Goal: Task Accomplishment & Management: Manage account settings

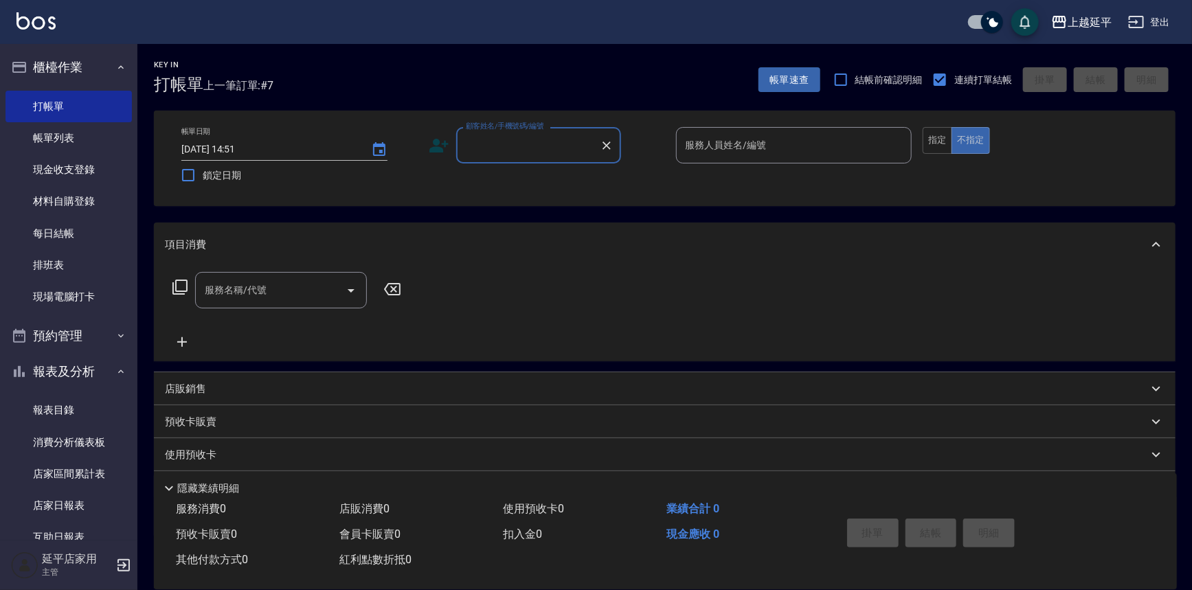
click at [543, 150] on input "顧客姓名/手機號碼/編號" at bounding box center [528, 145] width 132 height 24
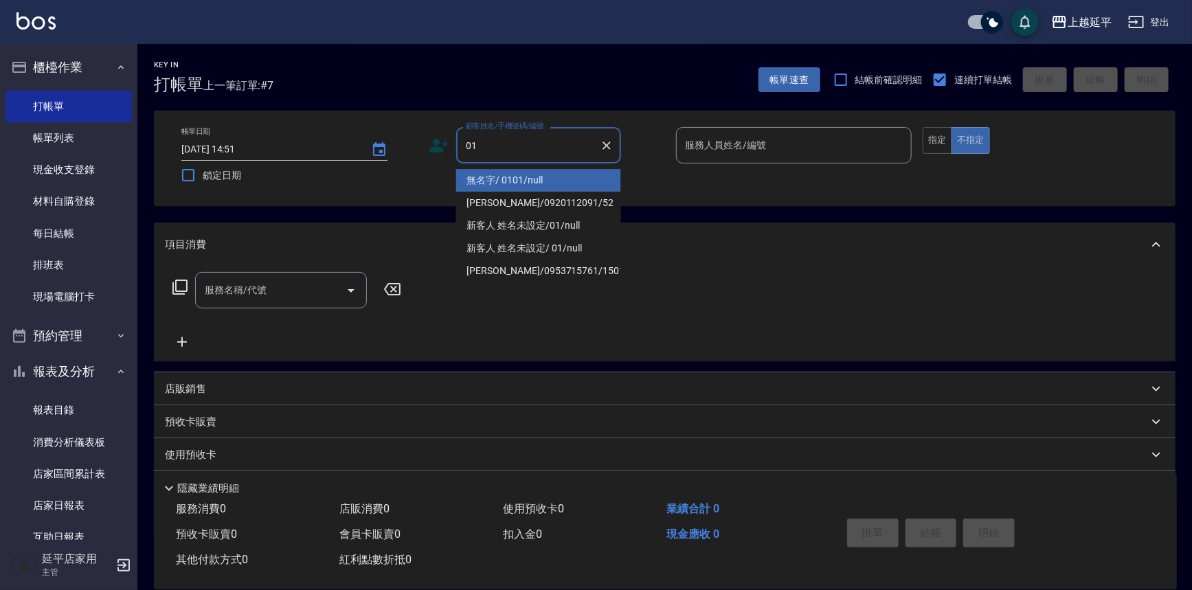
click at [540, 179] on li "無名字/ 0101/null" at bounding box center [538, 180] width 165 height 23
type input "無名字/ 0101/null"
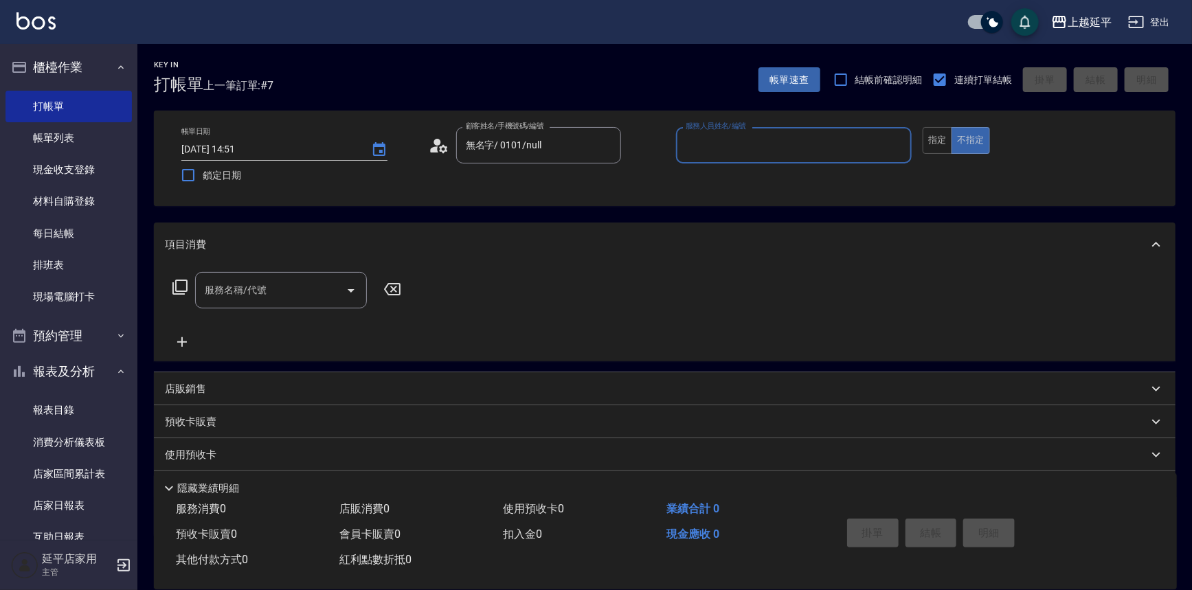
click at [747, 125] on div "帳單日期 [DATE] 14:51 鎖定日期 顧客姓名/手機號碼/編號 無名字/ 0101/null 顧客姓名/手機號碼/編號 服務人員姓名/編號 服務人員姓…" at bounding box center [664, 158] width 1021 height 95
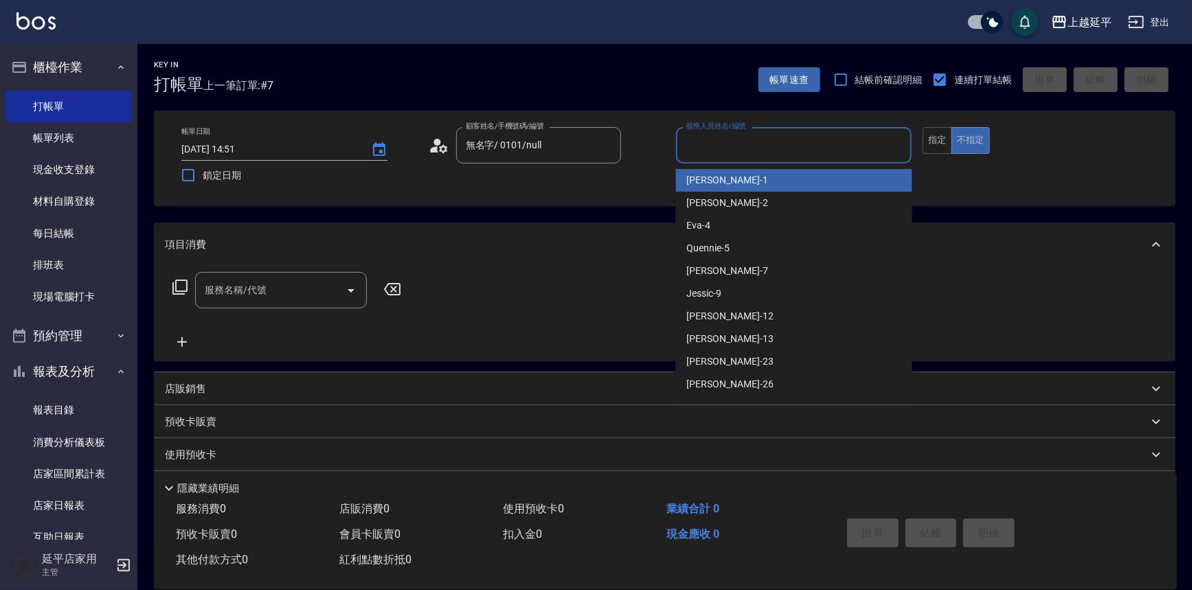
click at [748, 137] on input "服務人員姓名/編號" at bounding box center [794, 145] width 224 height 24
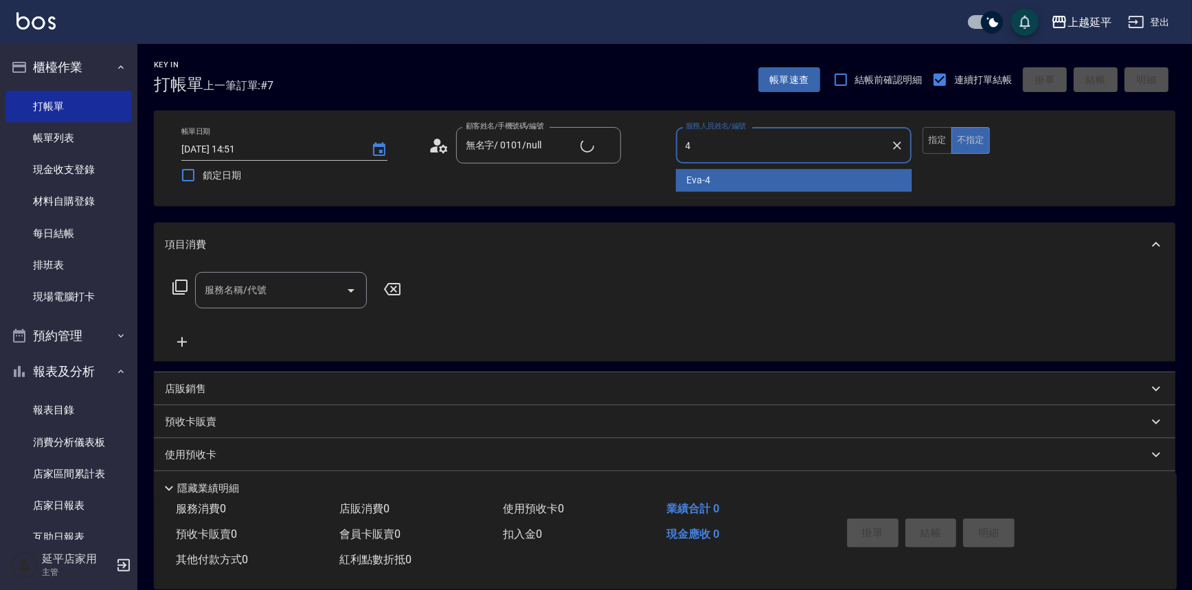
click at [742, 181] on div "[PERSON_NAME] -4" at bounding box center [794, 180] width 236 height 23
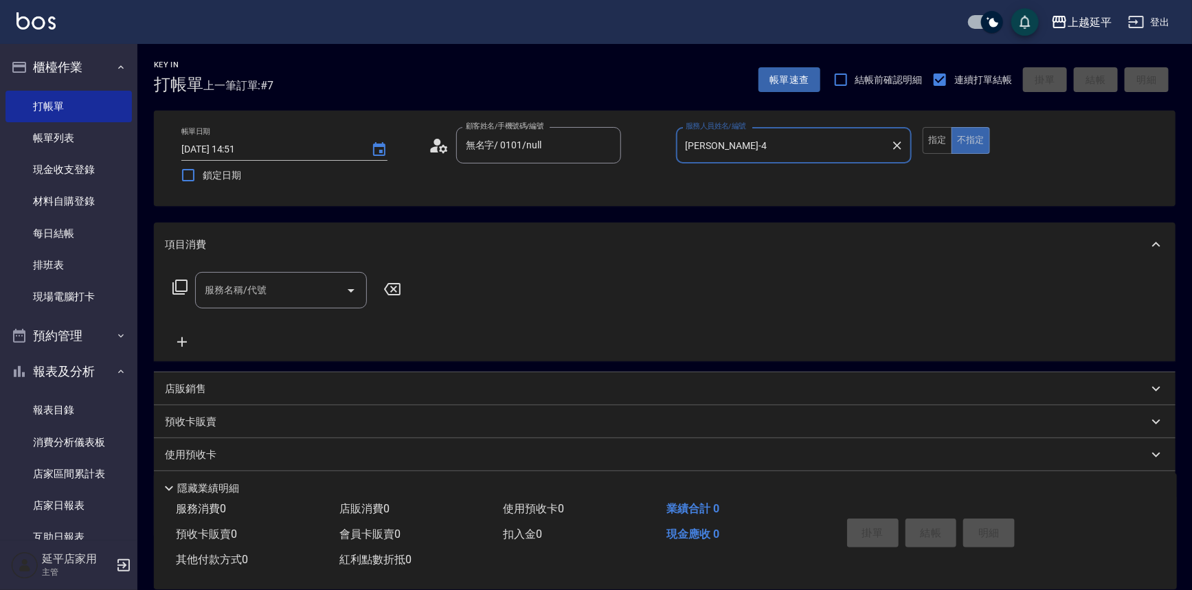
type input "[PERSON_NAME]-4"
click at [249, 288] on div "服務名稱/代號 服務名稱/代號" at bounding box center [281, 290] width 172 height 36
click at [262, 321] on span "B級單剪 - 399" at bounding box center [281, 325] width 172 height 23
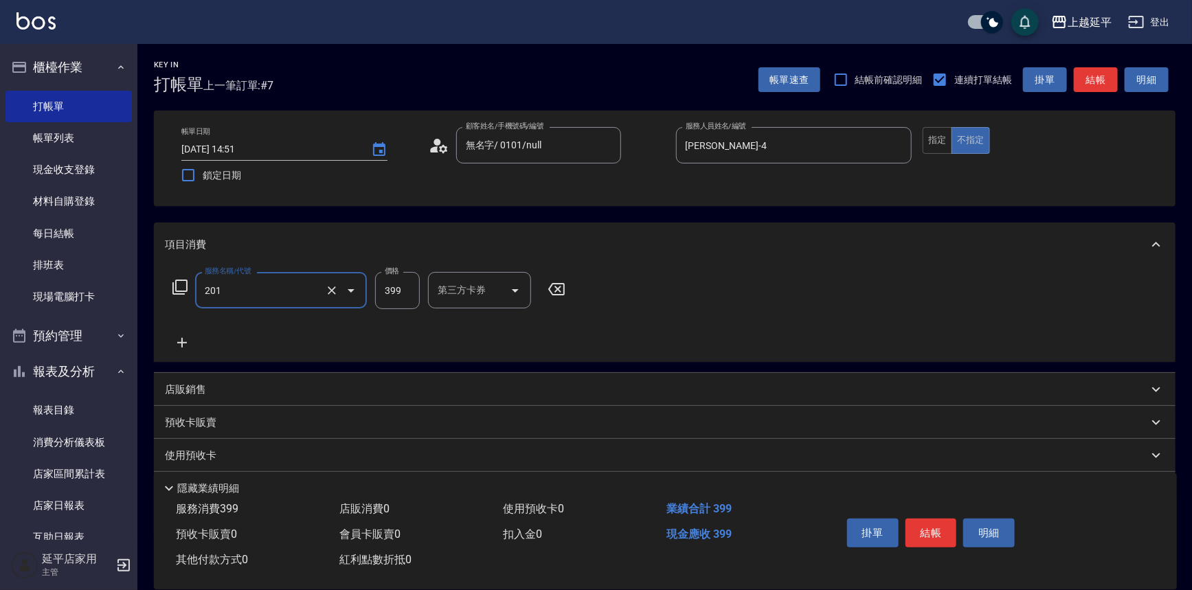
type input "B級單剪(201)"
drag, startPoint x: 165, startPoint y: 348, endPoint x: 175, endPoint y: 348, distance: 10.3
click at [166, 348] on div "服務名稱/代號 B級單剪(201) 服務名稱/代號 價格 399 價格 第三方卡券 第三方卡券" at bounding box center [664, 313] width 1021 height 95
click at [182, 343] on icon at bounding box center [182, 343] width 10 height 10
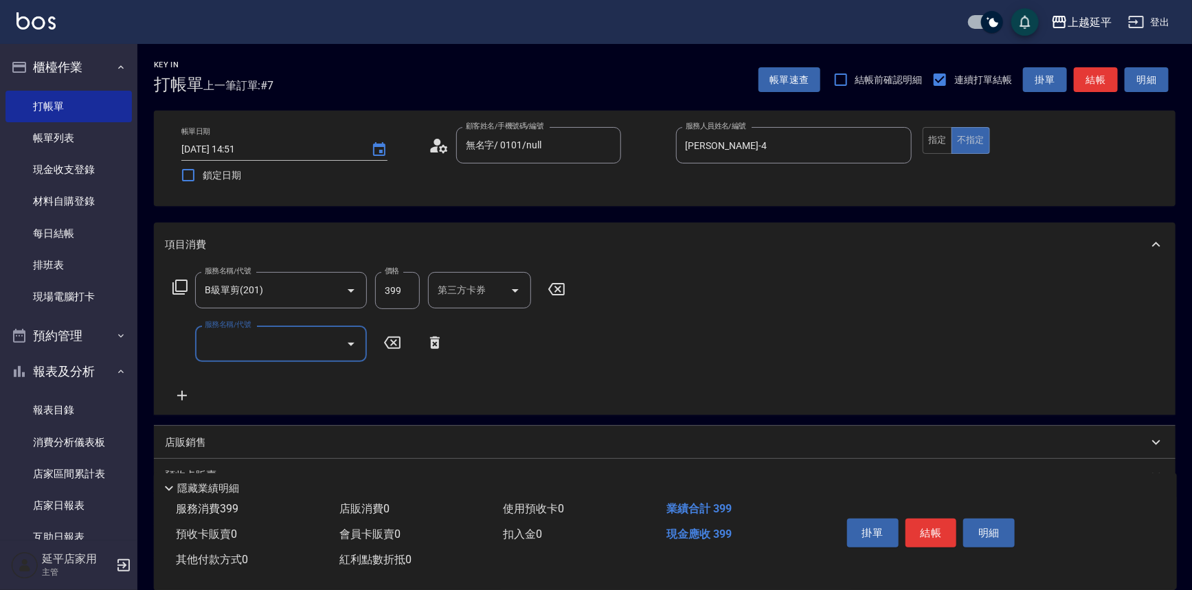
click at [278, 341] on input "服務名稱/代號" at bounding box center [270, 344] width 139 height 24
click at [282, 378] on span "B級單剪 - 399" at bounding box center [281, 378] width 172 height 23
type input "B級單剪(201)"
click at [940, 139] on button "指定" at bounding box center [937, 140] width 30 height 27
click at [1100, 84] on button "結帳" at bounding box center [1095, 79] width 44 height 25
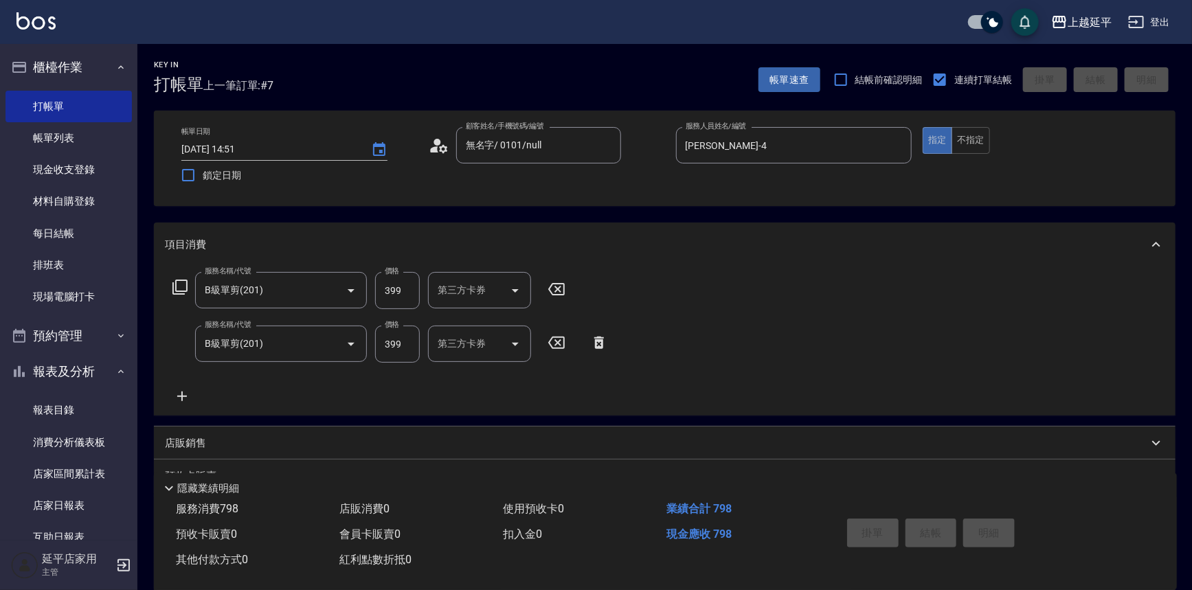
type input "[DATE] 15:33"
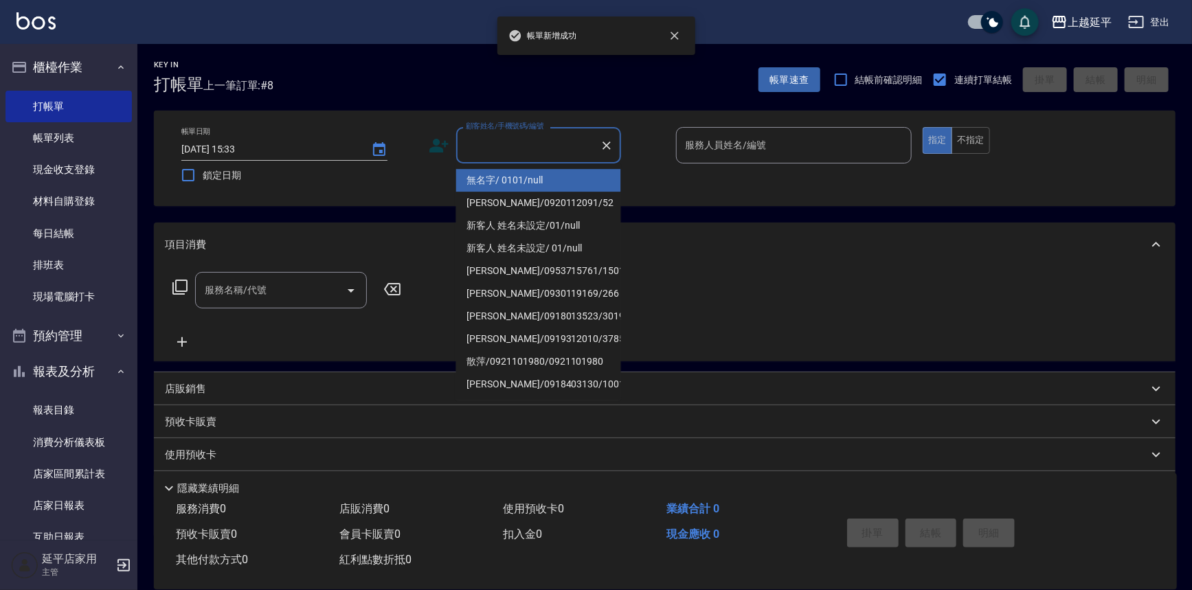
click at [569, 149] on input "顧客姓名/手機號碼/編號" at bounding box center [528, 145] width 132 height 24
click at [574, 182] on li "無名字/ 0101/null" at bounding box center [538, 180] width 165 height 23
type input "無名字/ 0101/null"
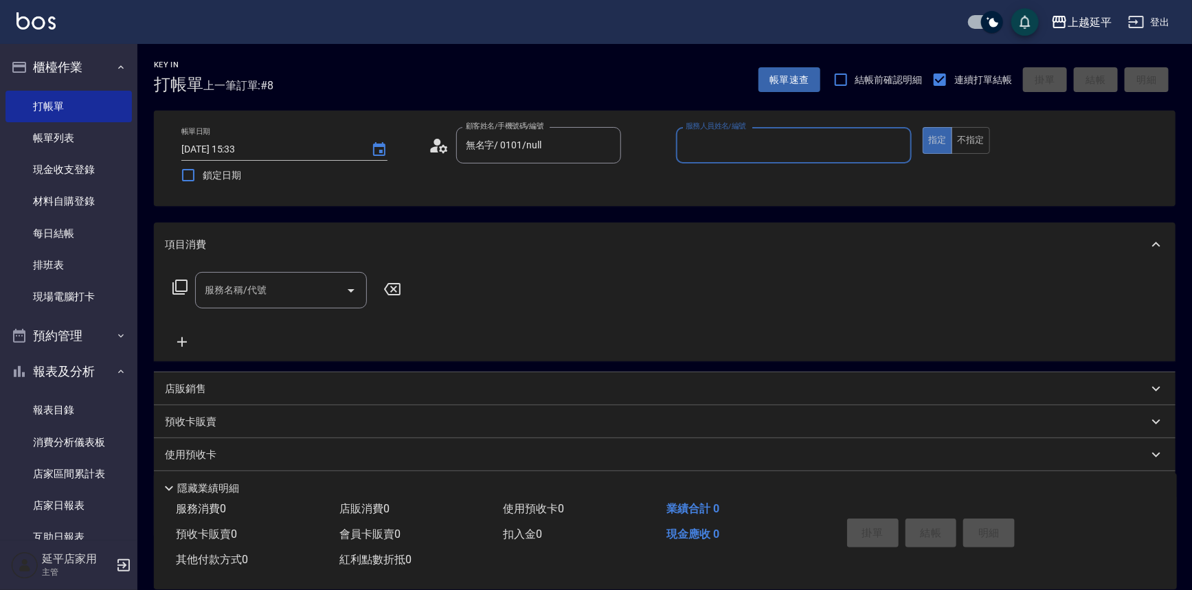
click at [720, 144] on input "服務人員姓名/編號" at bounding box center [794, 145] width 224 height 24
click at [720, 172] on div "[PERSON_NAME] -4" at bounding box center [794, 180] width 236 height 23
type input "[PERSON_NAME]-4"
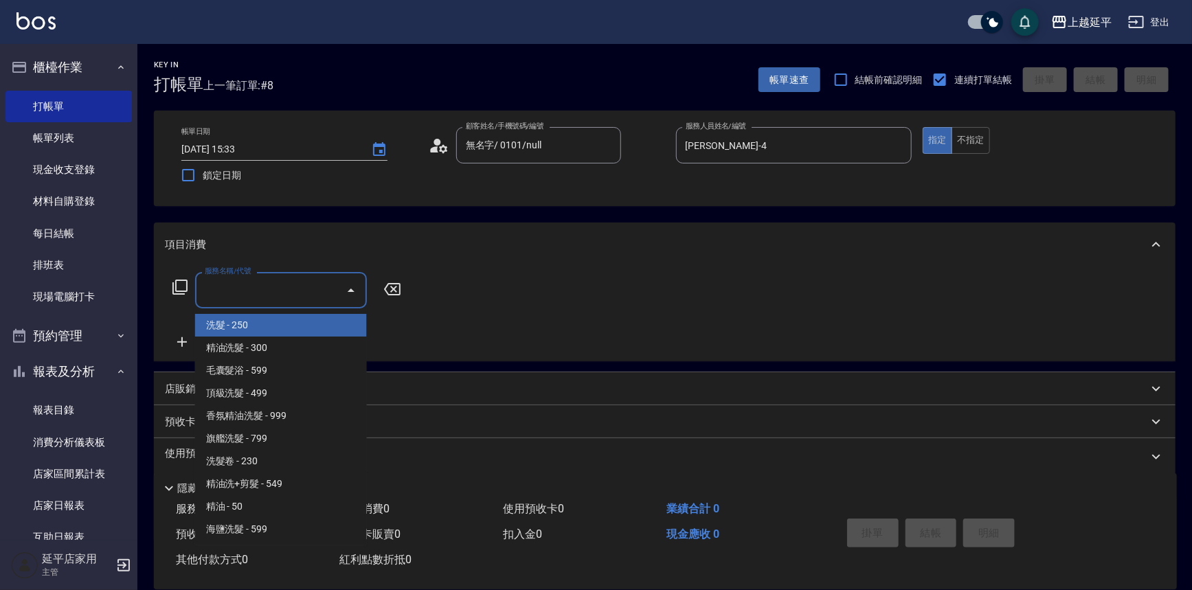
click at [236, 301] on input "服務名稱/代號" at bounding box center [270, 290] width 139 height 24
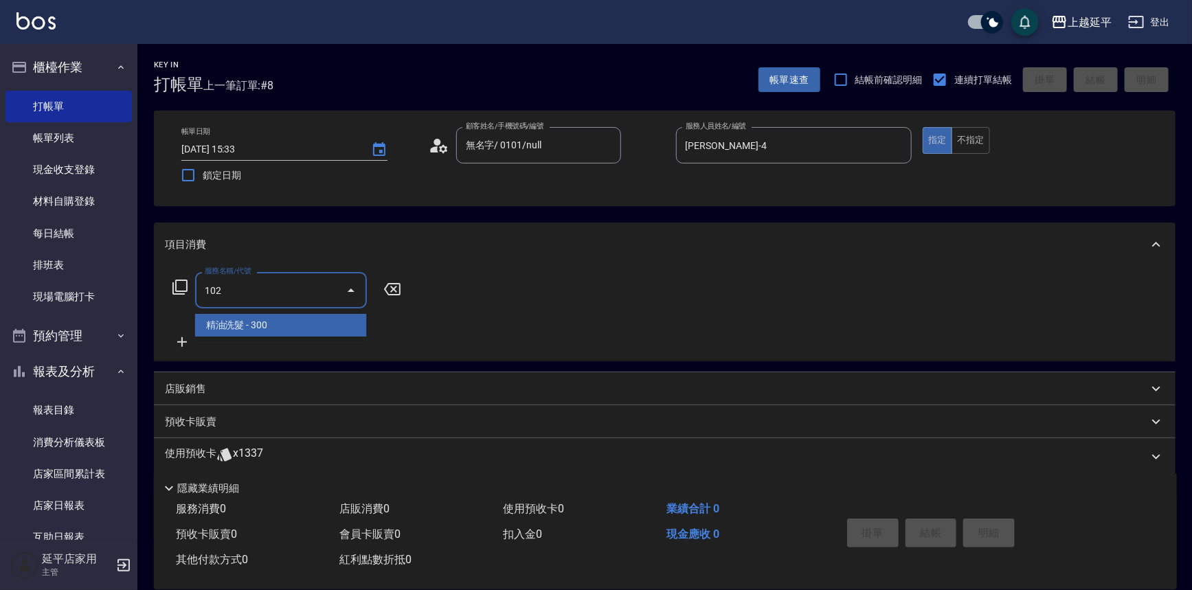
click at [274, 316] on span "精油洗髮 - 300" at bounding box center [281, 325] width 172 height 23
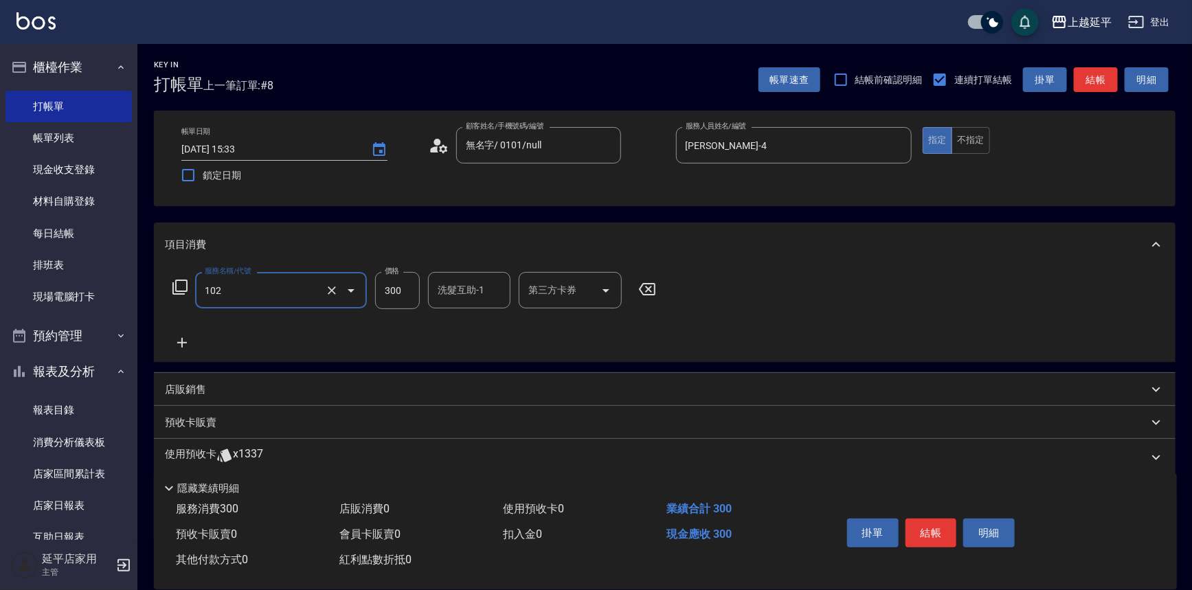
type input "精油洗髮(102)"
click at [409, 295] on input "300" at bounding box center [397, 290] width 45 height 37
type input "400"
click at [584, 345] on div "服務名稱/代號 精油洗髮(102) 服務名稱/代號 價格 400 價格 洗髮互助-1 洗髮互助-1 第三方卡券 第三方卡券" at bounding box center [414, 311] width 499 height 79
click at [972, 144] on button "不指定" at bounding box center [970, 140] width 38 height 27
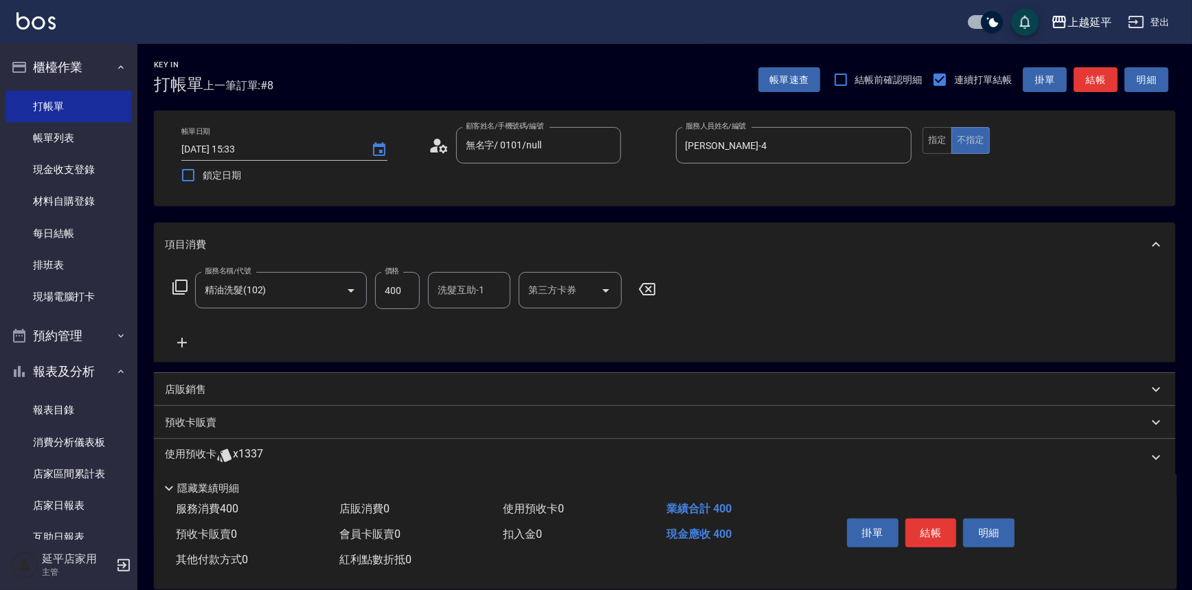
click at [1102, 70] on button "結帳" at bounding box center [1095, 79] width 44 height 25
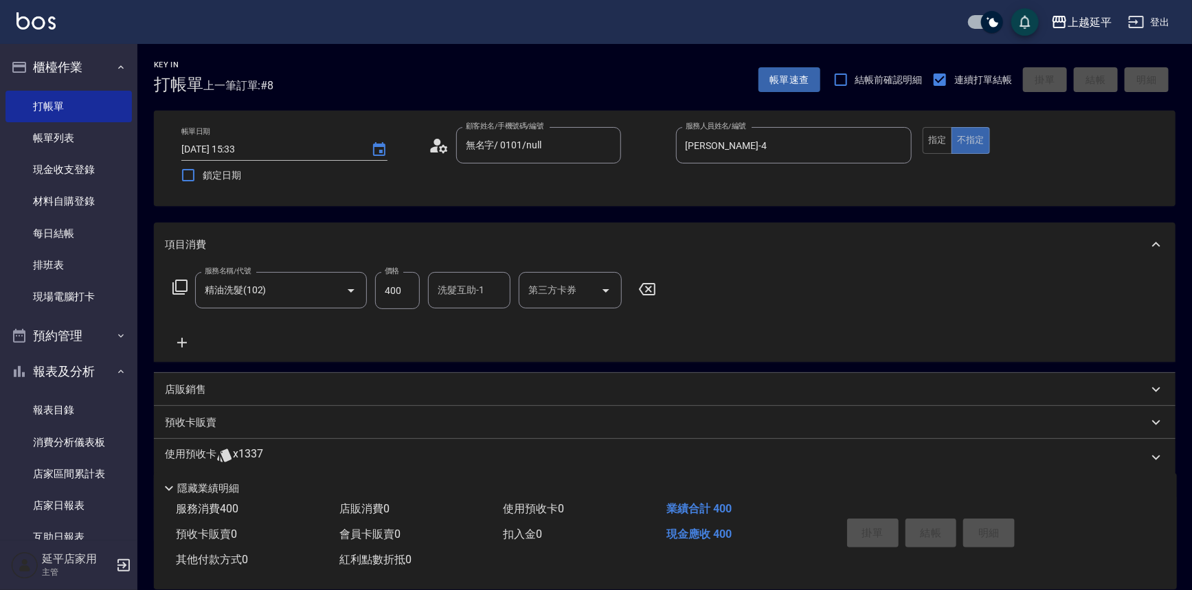
type input "[DATE] 15:34"
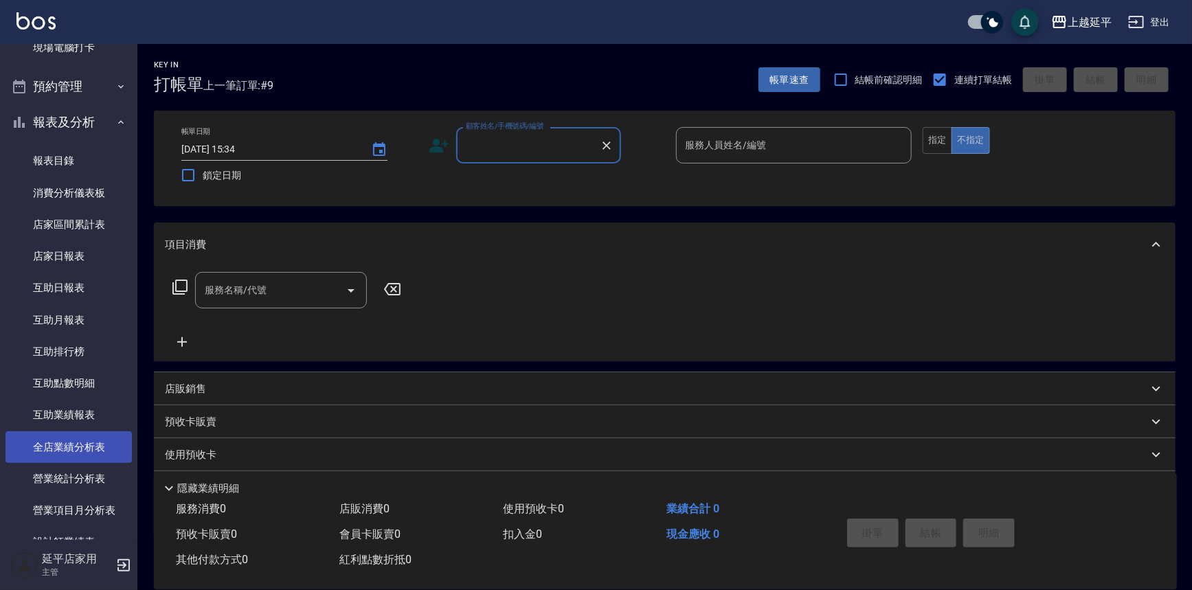
scroll to position [374, 0]
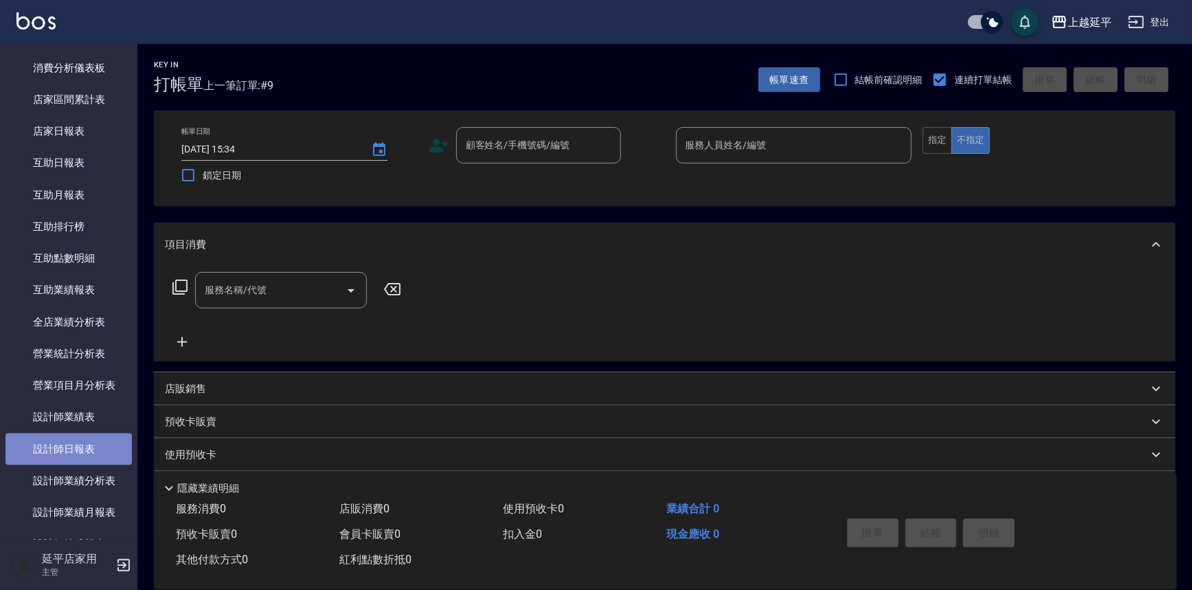
click at [89, 442] on link "設計師日報表" at bounding box center [68, 449] width 126 height 32
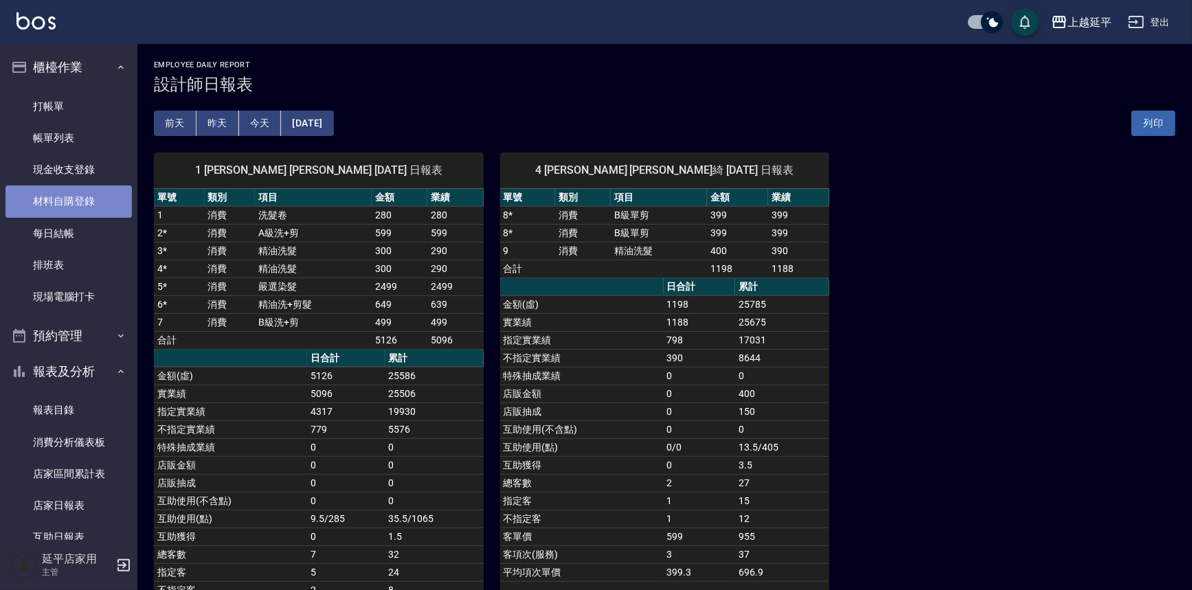
click at [84, 194] on link "材料自購登錄" at bounding box center [68, 201] width 126 height 32
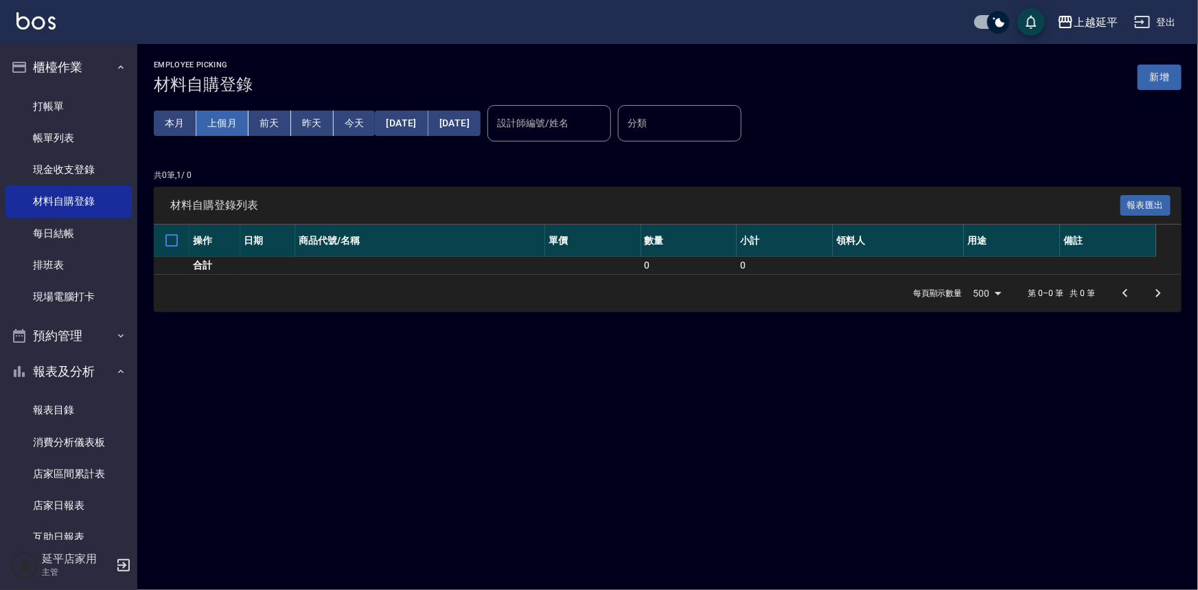
click at [205, 122] on button "上個月" at bounding box center [222, 123] width 52 height 25
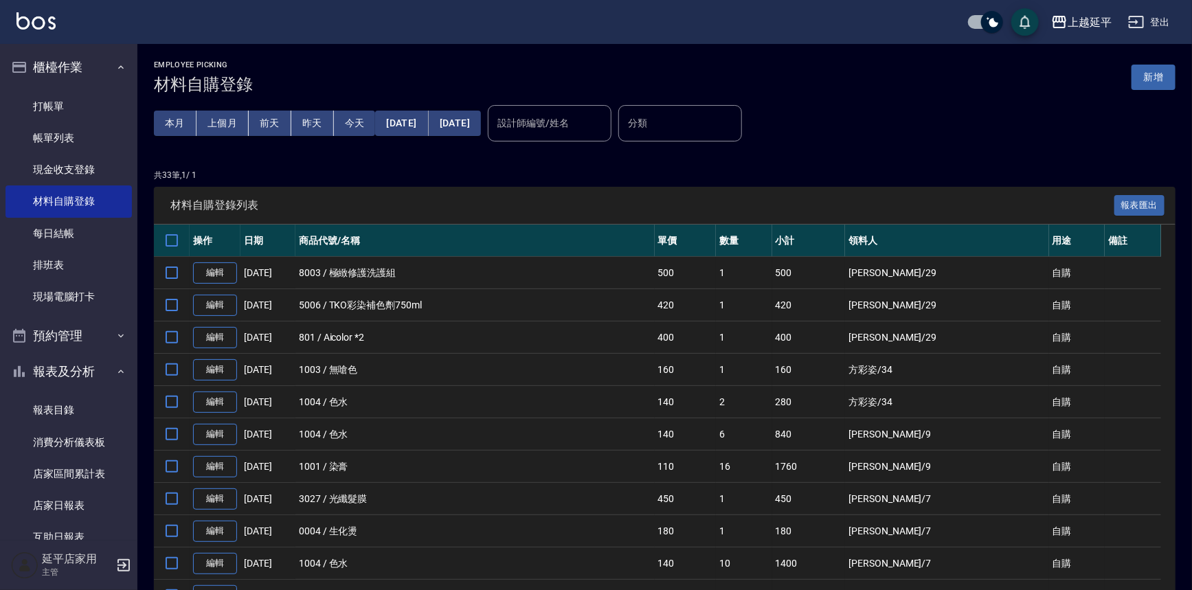
click at [605, 125] on input "設計師編號/姓名" at bounding box center [549, 123] width 111 height 24
click at [613, 152] on div "[PERSON_NAME] -4" at bounding box center [596, 157] width 124 height 23
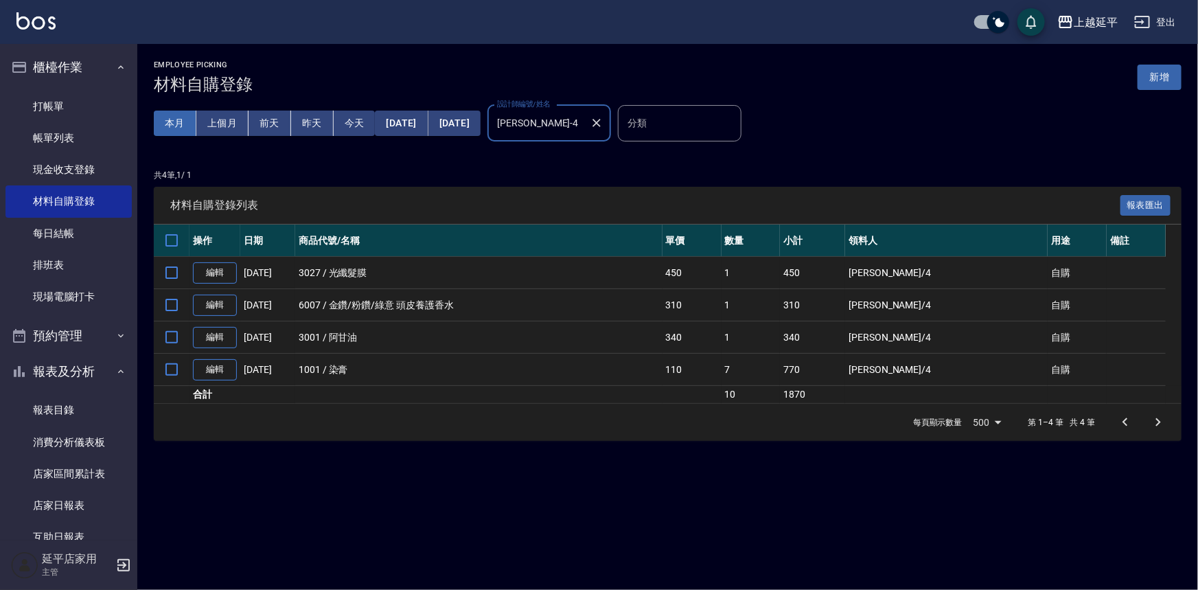
type input "[PERSON_NAME]-4"
click at [181, 117] on button "本月" at bounding box center [175, 123] width 43 height 25
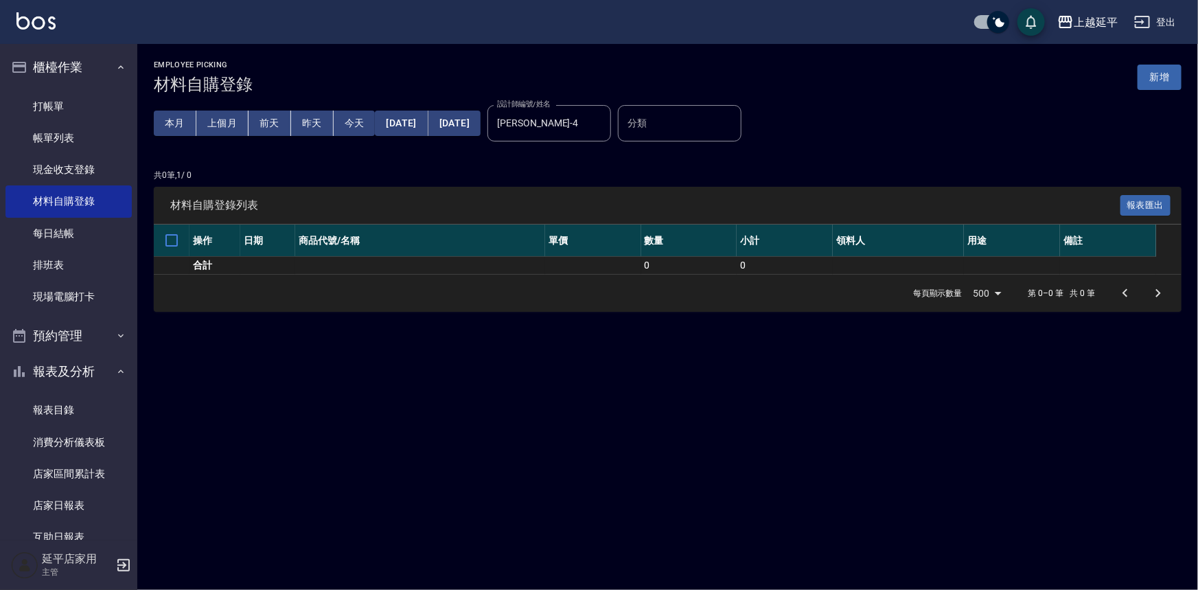
click at [154, 111] on button "本月" at bounding box center [175, 123] width 43 height 25
click at [584, 133] on input "[PERSON_NAME]-4" at bounding box center [539, 123] width 91 height 24
click at [616, 162] on div "Employee Picking 材料自購登錄 新增 本月 上個月 [DATE] [DATE] [DATE] [DATE] [DATE] 設計師編號/姓名 […" at bounding box center [667, 186] width 1061 height 284
click at [61, 111] on link "打帳單" at bounding box center [68, 107] width 126 height 32
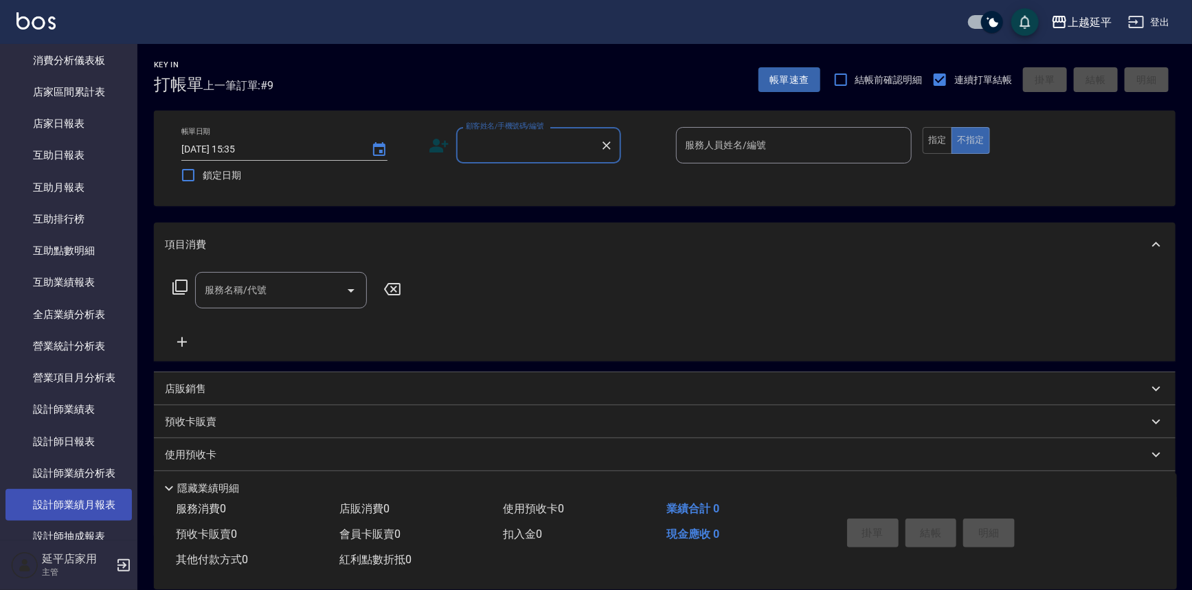
scroll to position [437, 0]
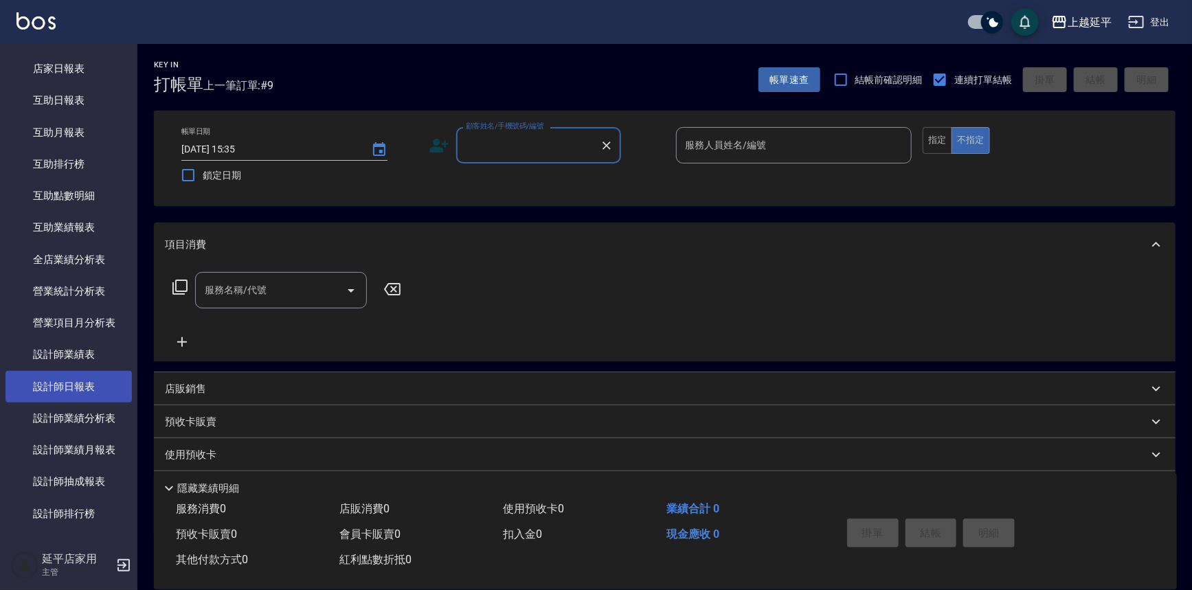
click at [98, 385] on link "設計師日報表" at bounding box center [68, 387] width 126 height 32
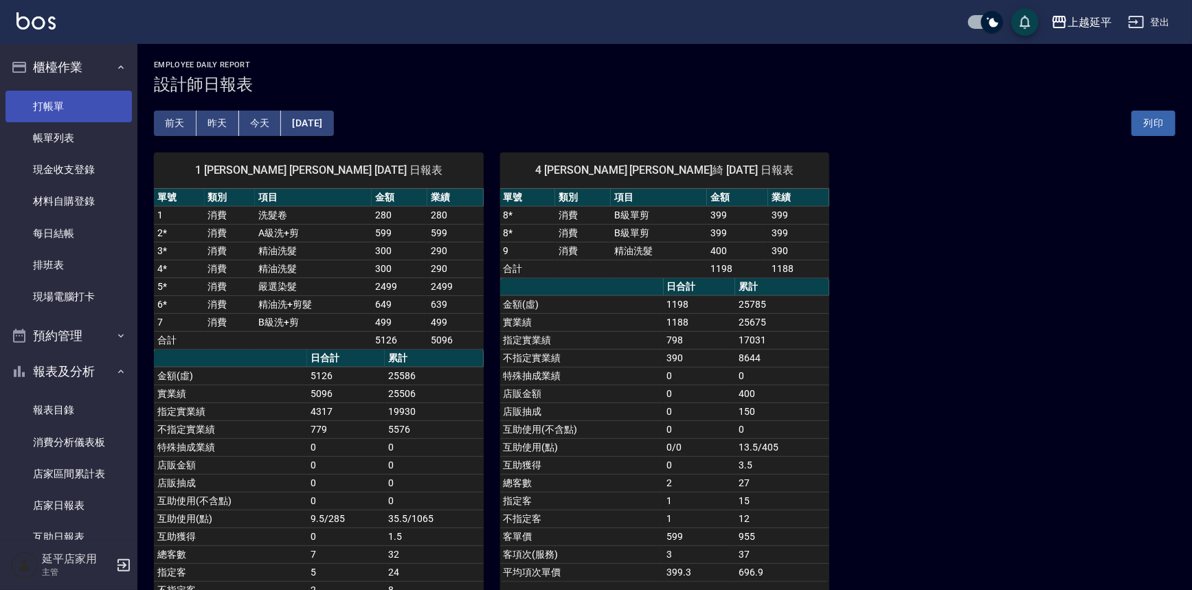
click at [58, 102] on link "打帳單" at bounding box center [68, 107] width 126 height 32
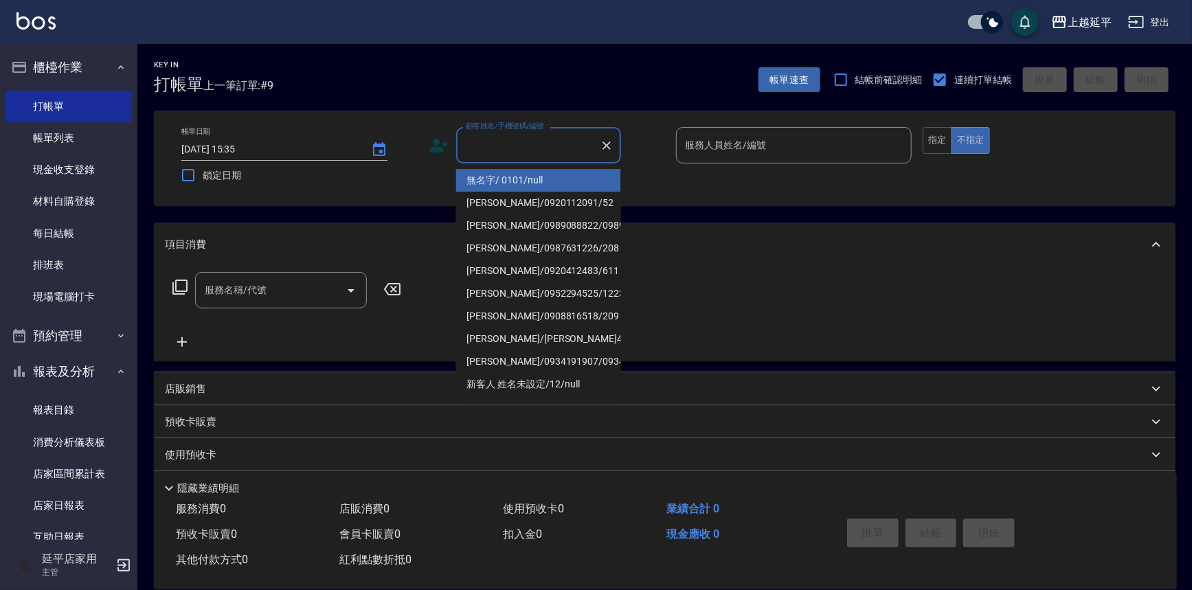
click at [556, 142] on input "顧客姓名/手機號碼/編號" at bounding box center [528, 145] width 132 height 24
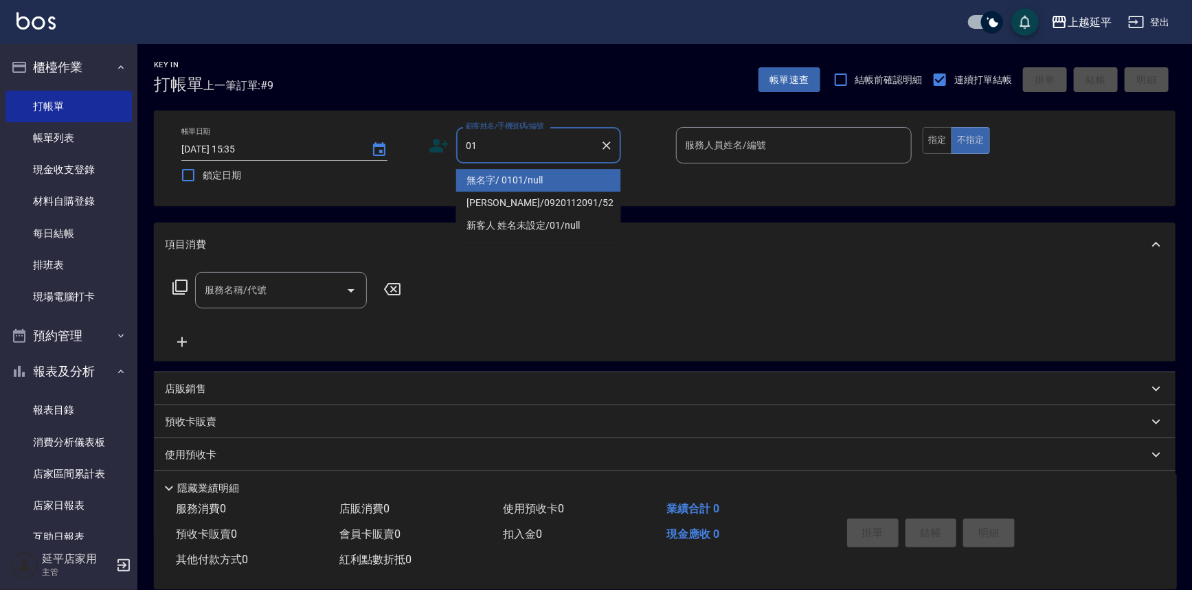
click at [556, 177] on li "無名字/ 0101/null" at bounding box center [538, 180] width 165 height 23
type input "無名字/ 0101/null"
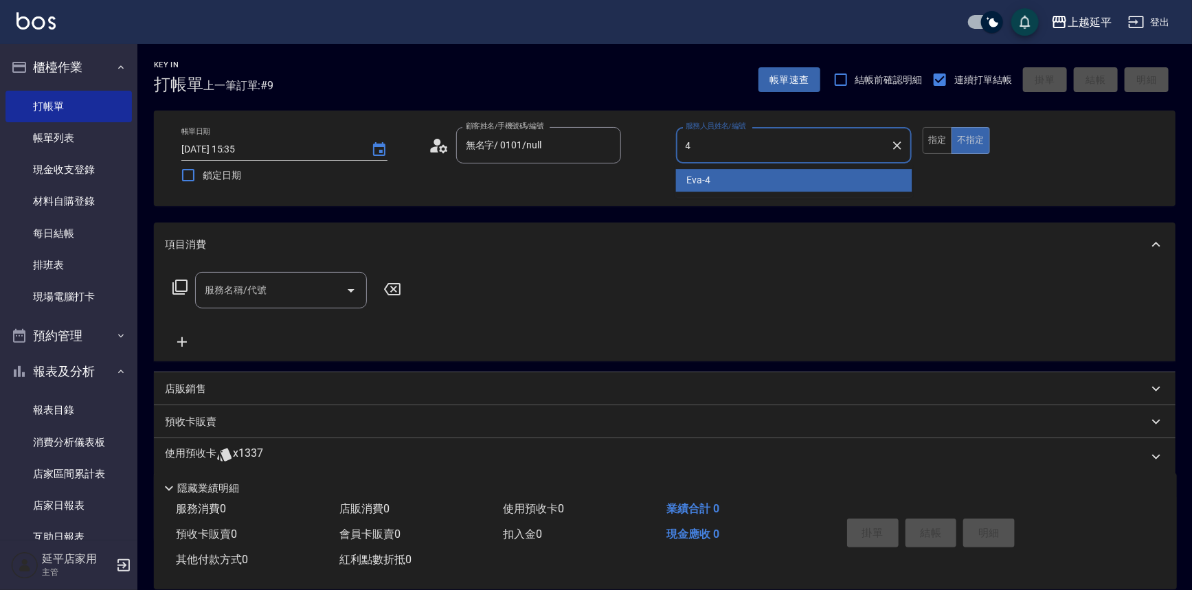
click at [826, 181] on div "[PERSON_NAME] -4" at bounding box center [794, 180] width 236 height 23
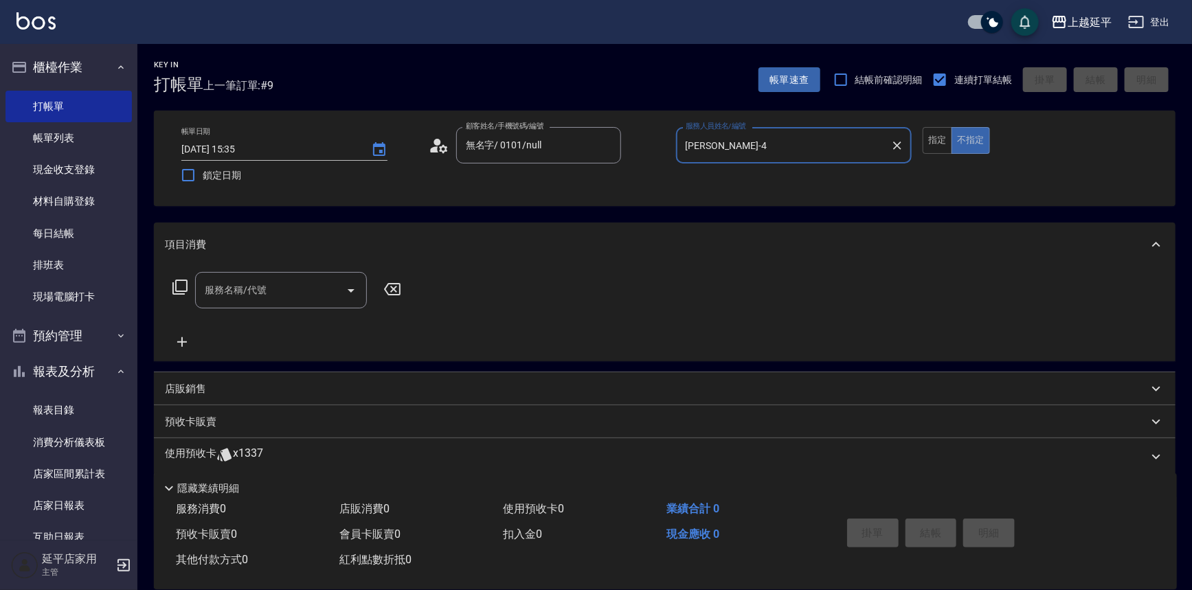
type input "[PERSON_NAME]-4"
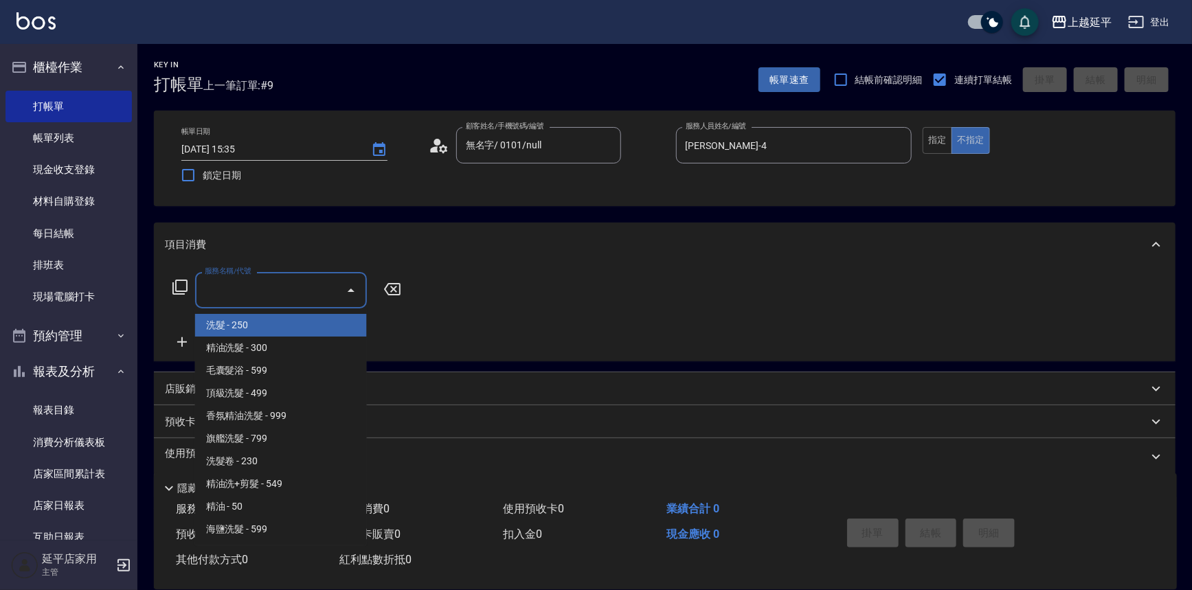
drag, startPoint x: 258, startPoint y: 283, endPoint x: 258, endPoint y: 275, distance: 8.2
click at [258, 284] on div "服務名稱/代號 服務名稱/代號" at bounding box center [281, 290] width 172 height 36
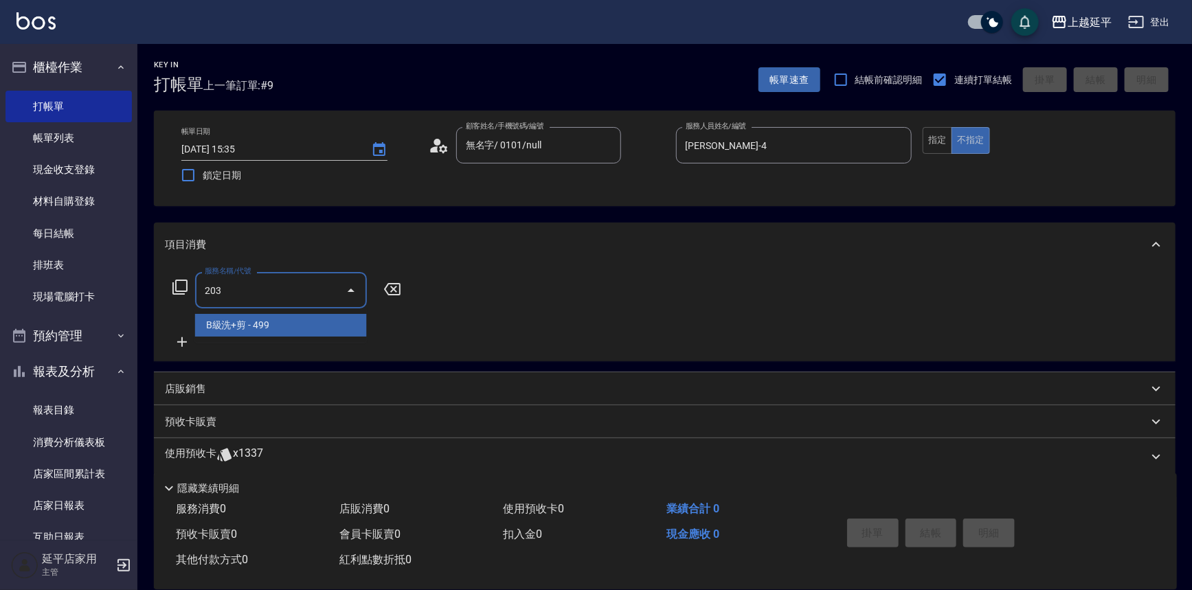
click at [275, 326] on span "B級洗+剪 - 499" at bounding box center [281, 325] width 172 height 23
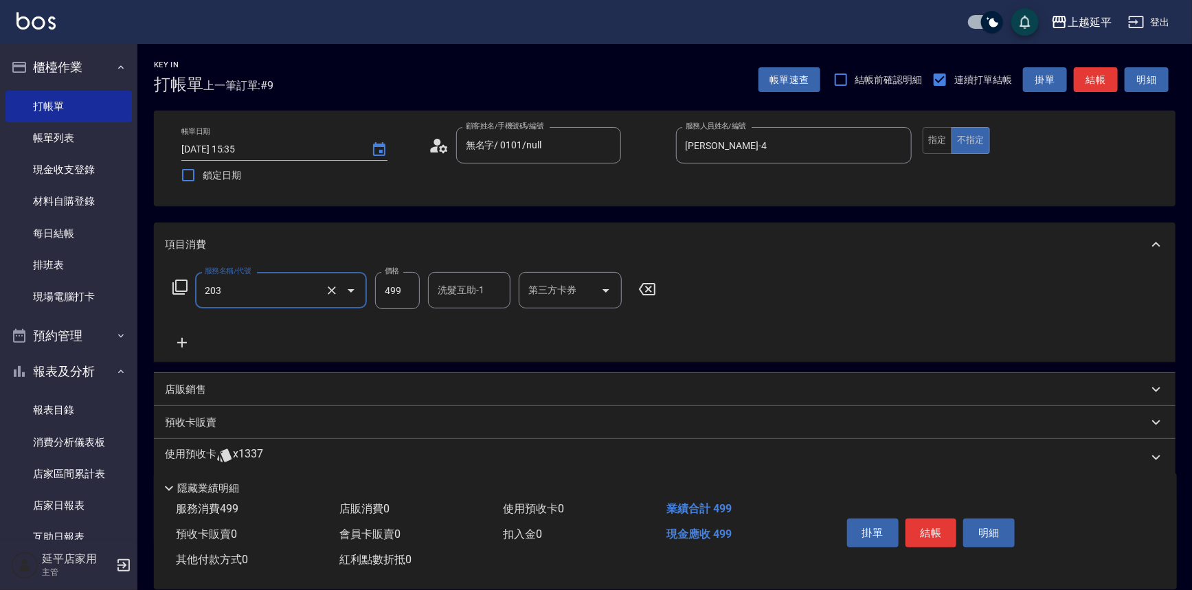
click at [480, 289] on div "洗髮互助-1 洗髮互助-1" at bounding box center [469, 290] width 82 height 36
type input "B級洗+剪(203)"
click at [477, 329] on div "恩恩 -23" at bounding box center [469, 325] width 82 height 23
type input "恩恩-23"
click at [1109, 84] on button "結帳" at bounding box center [1095, 79] width 44 height 25
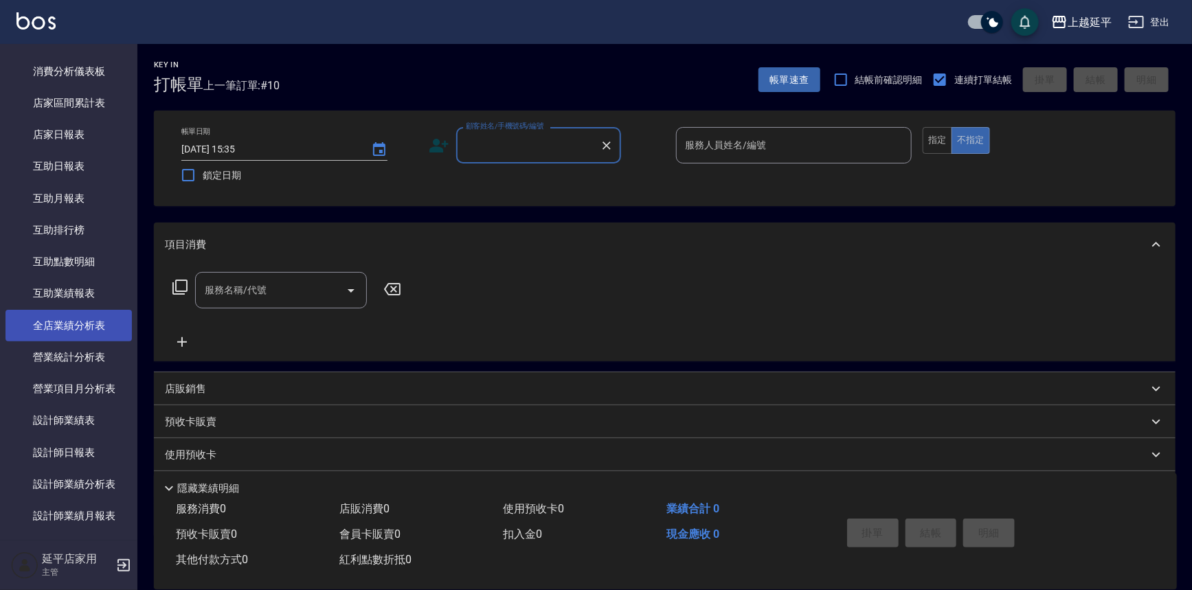
scroll to position [437, 0]
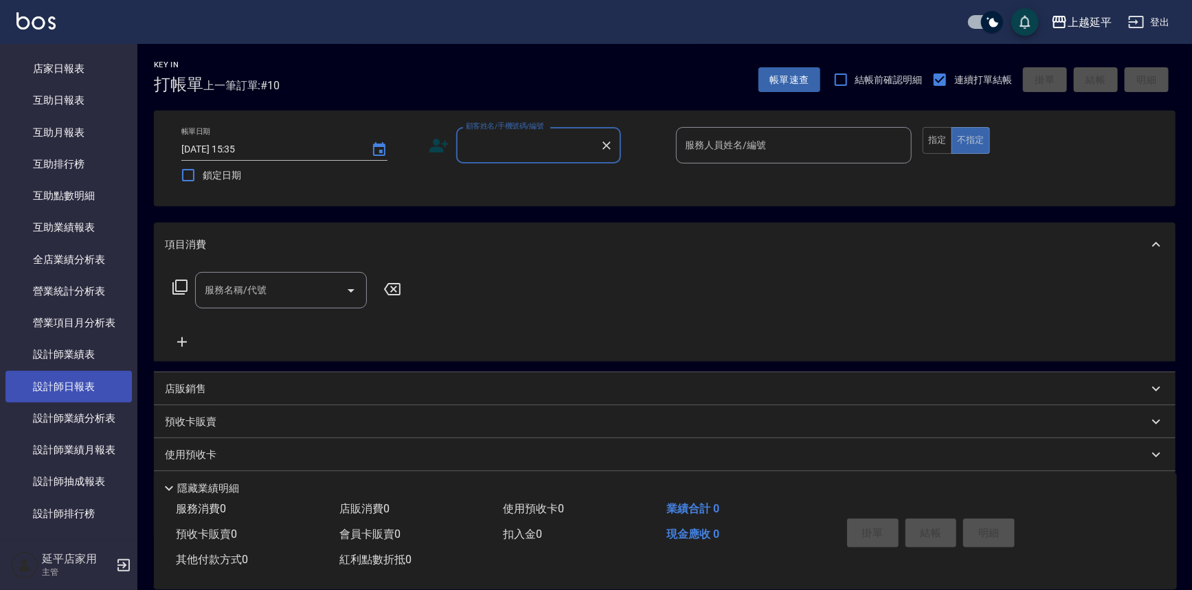
click at [87, 389] on link "設計師日報表" at bounding box center [68, 387] width 126 height 32
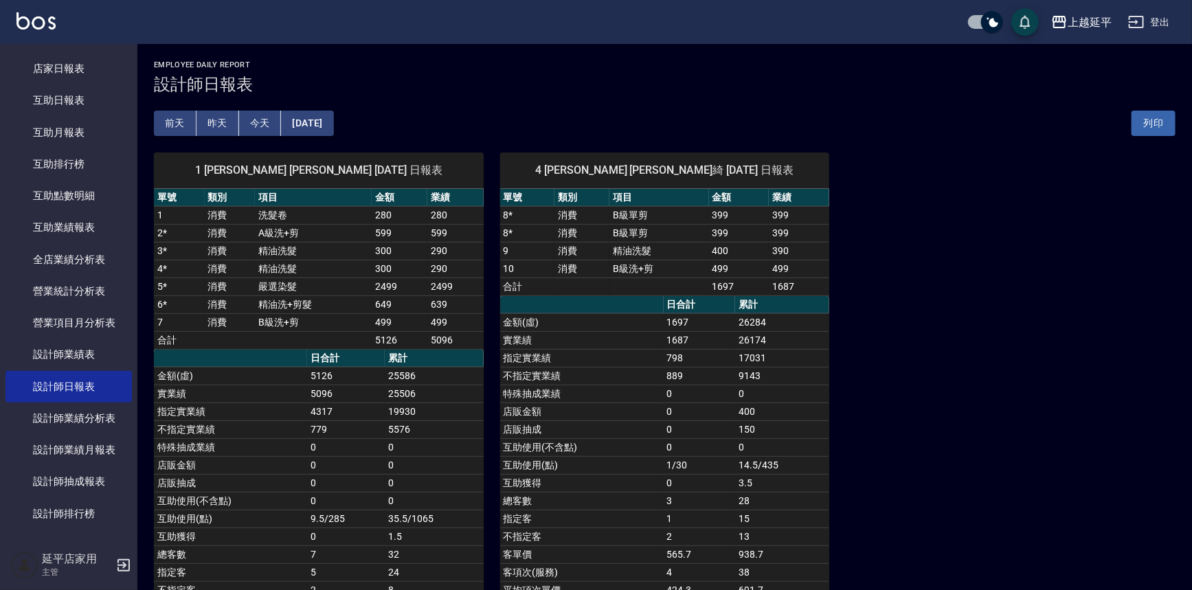
click at [333, 120] on button "[DATE]" at bounding box center [307, 123] width 52 height 25
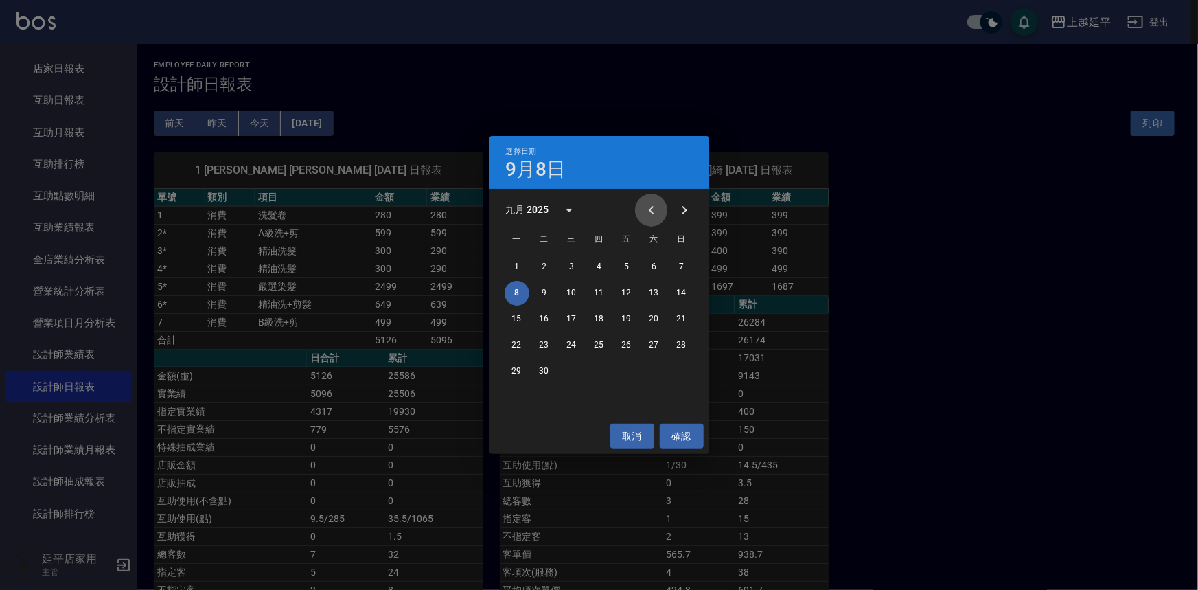
click at [658, 203] on icon "Previous month" at bounding box center [652, 210] width 16 height 16
click at [630, 293] on button "8" at bounding box center [627, 293] width 25 height 25
click at [630, 293] on div "上越延平 [DATE] 設計師日報表 列印時間： [DATE][PHONE_NUMBER]:35 Employee Daily Report 設計師日報表 […" at bounding box center [596, 343] width 1192 height 686
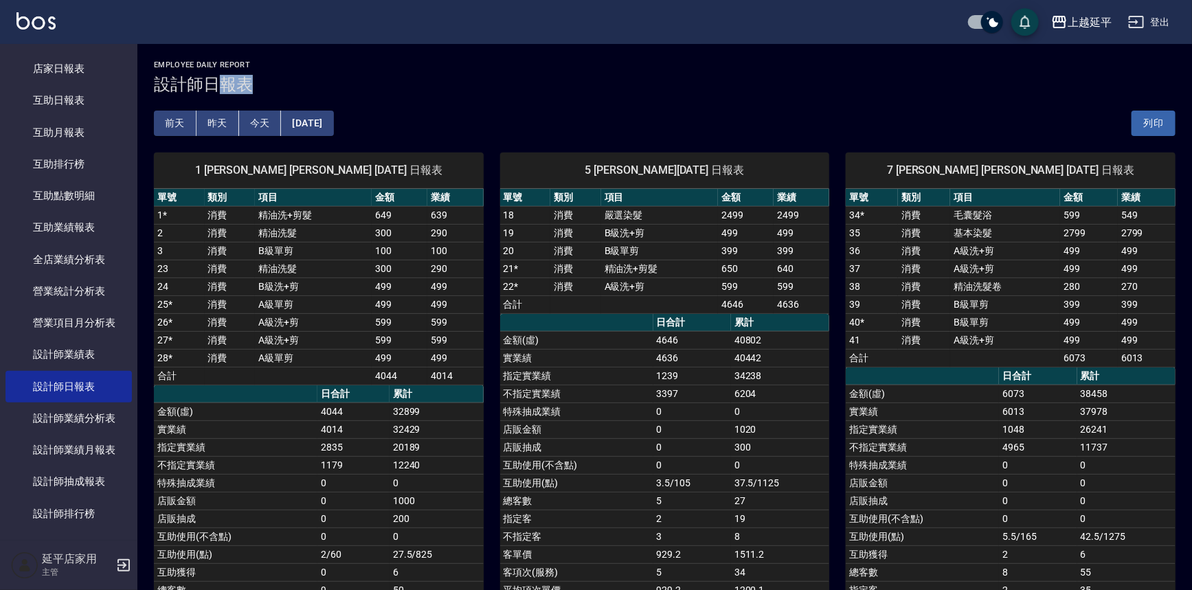
click at [315, 126] on button "[DATE]" at bounding box center [307, 123] width 52 height 25
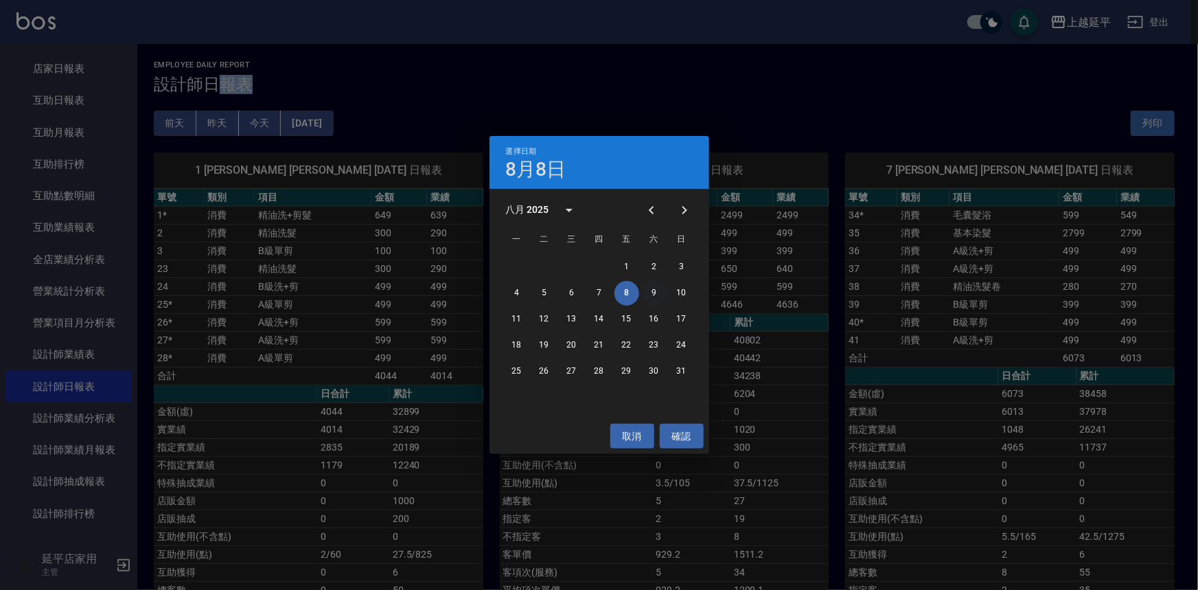
click at [649, 289] on button "9" at bounding box center [654, 293] width 25 height 25
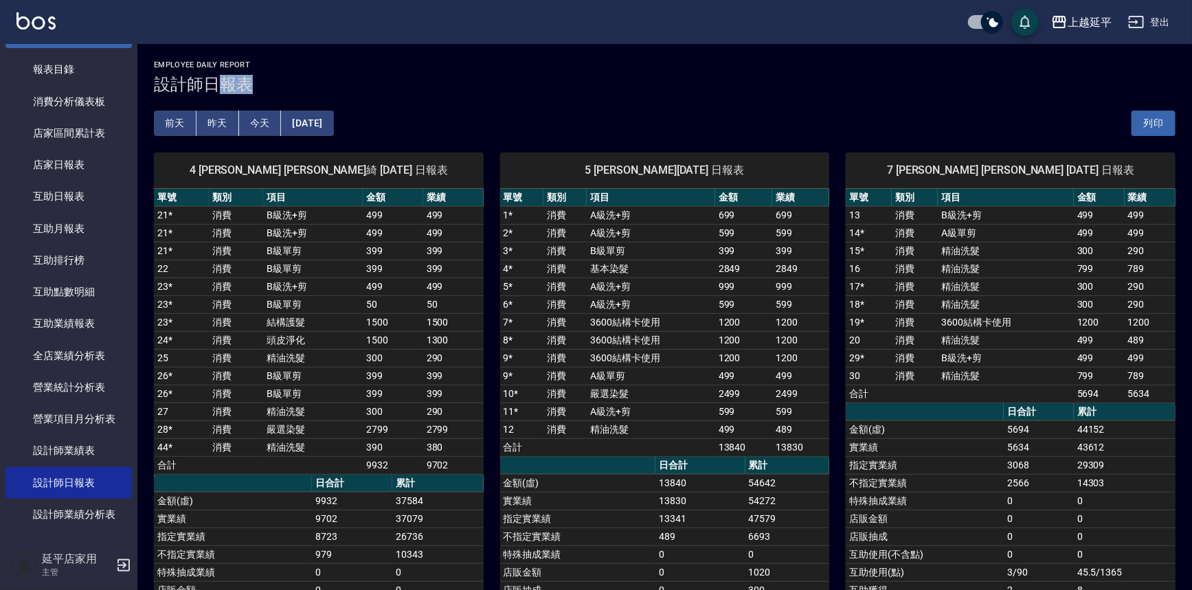
scroll to position [249, 0]
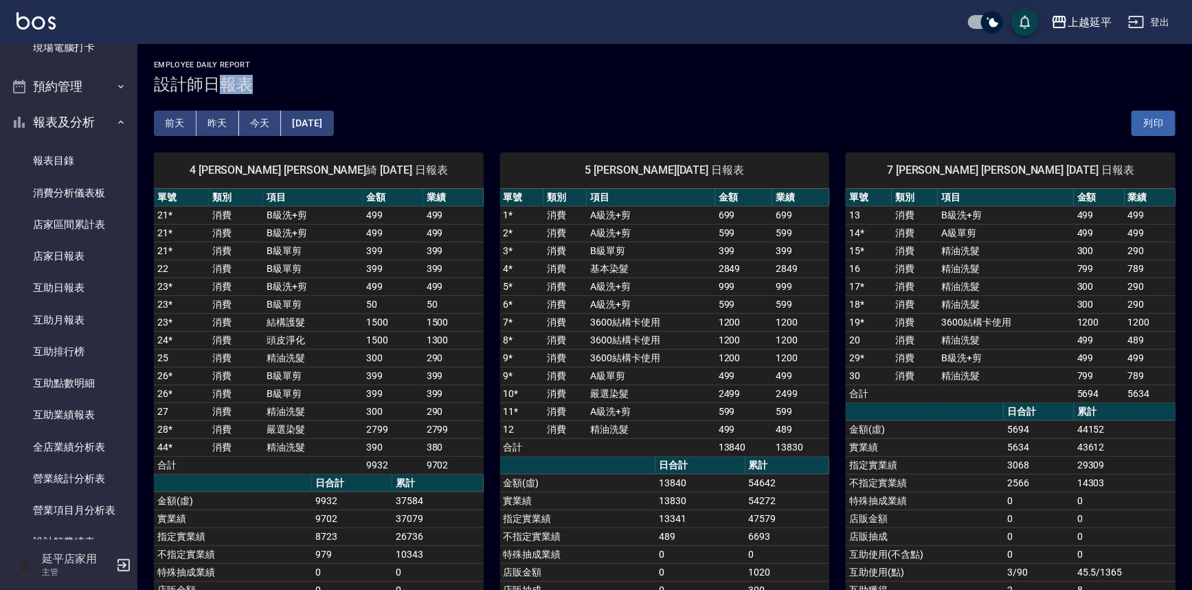
click at [322, 126] on button "[DATE]" at bounding box center [307, 123] width 52 height 25
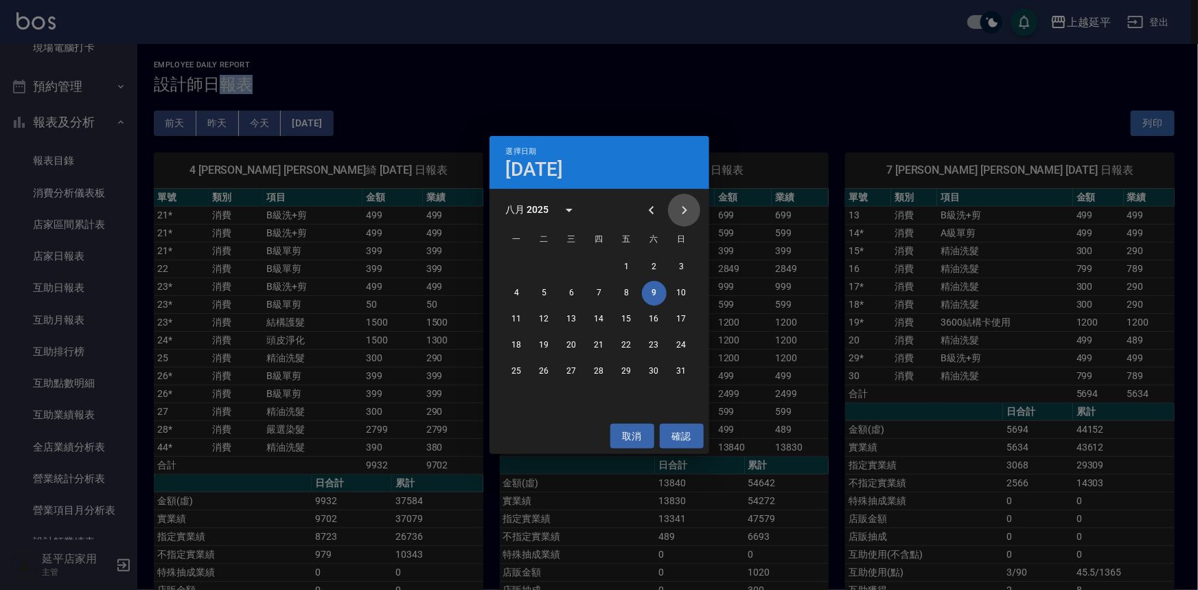
click at [680, 209] on icon "Next month" at bounding box center [684, 210] width 16 height 16
click at [676, 264] on button "7" at bounding box center [682, 267] width 25 height 25
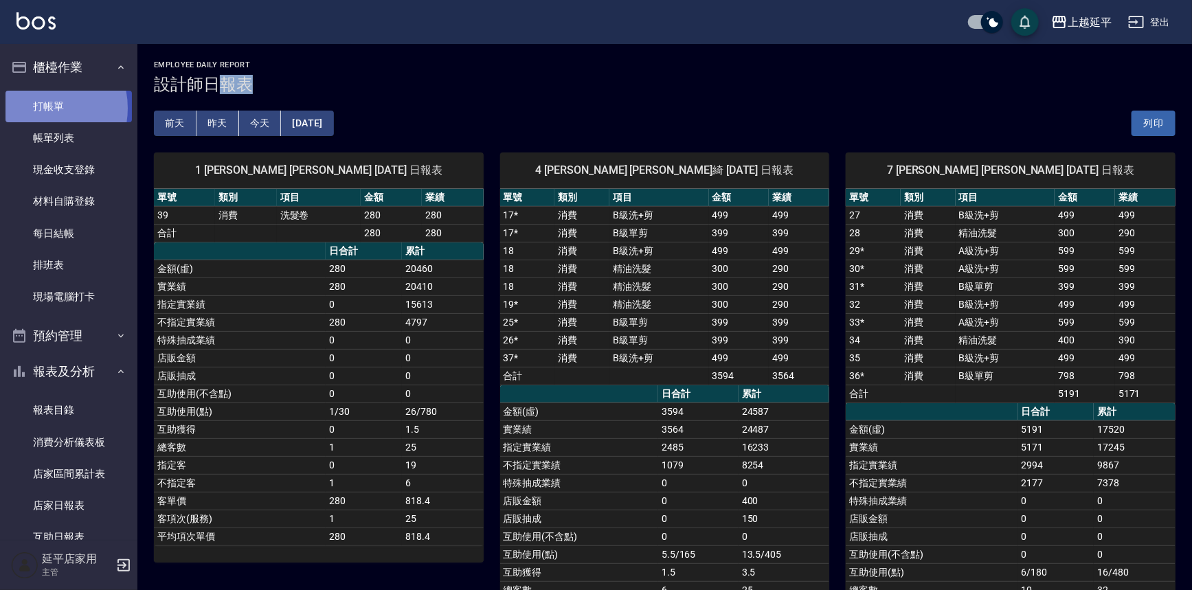
click at [36, 109] on link "打帳單" at bounding box center [68, 107] width 126 height 32
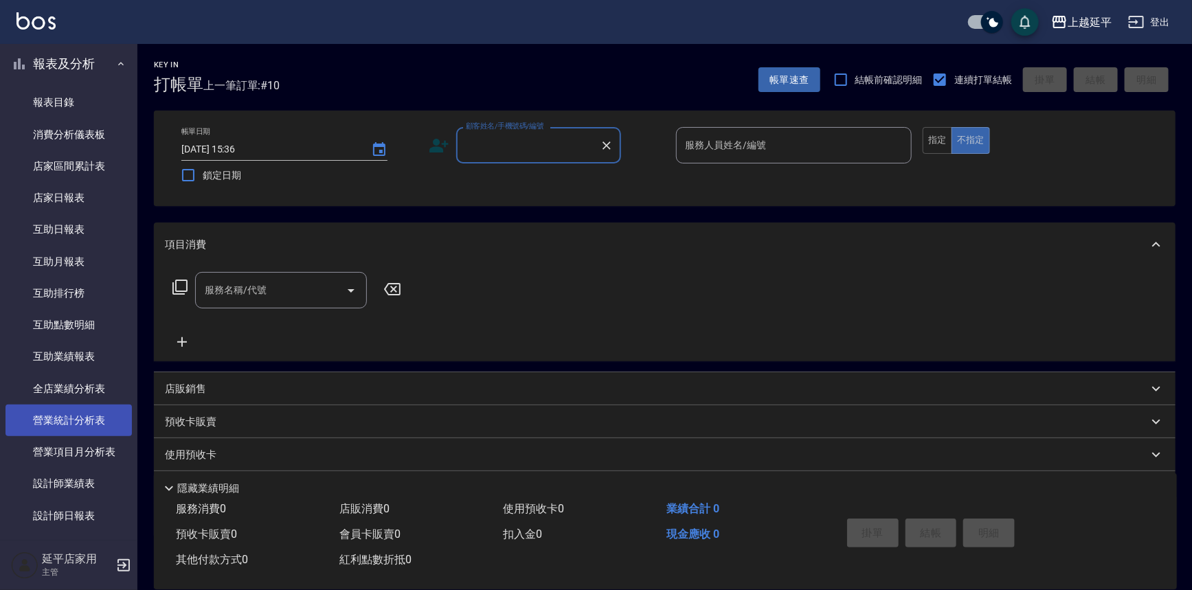
scroll to position [312, 0]
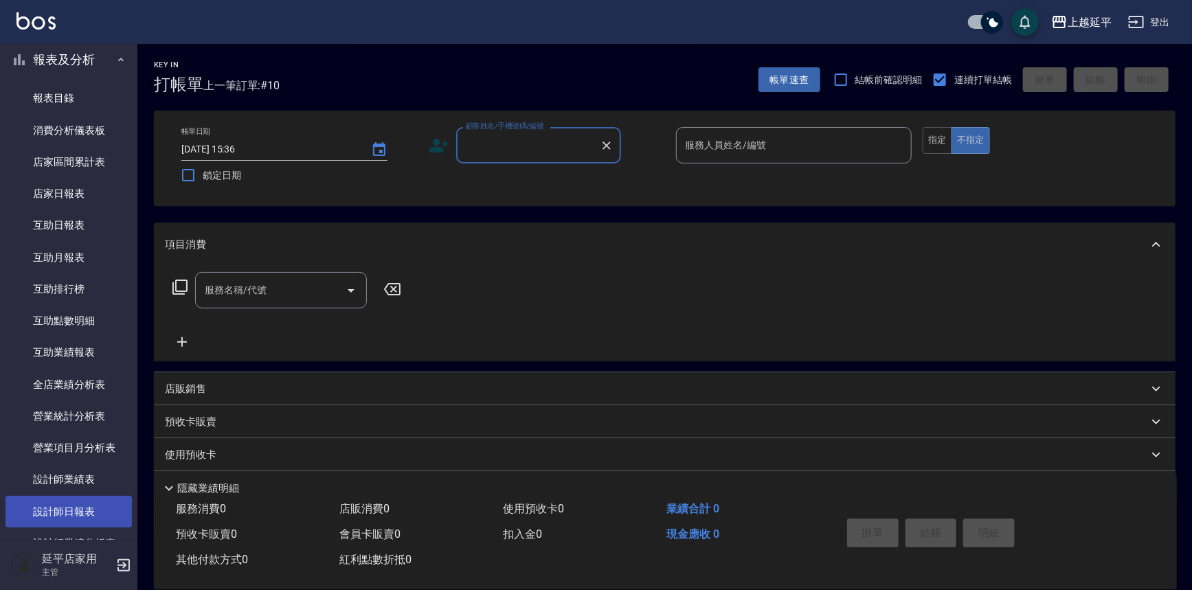
click at [78, 504] on link "設計師日報表" at bounding box center [68, 512] width 126 height 32
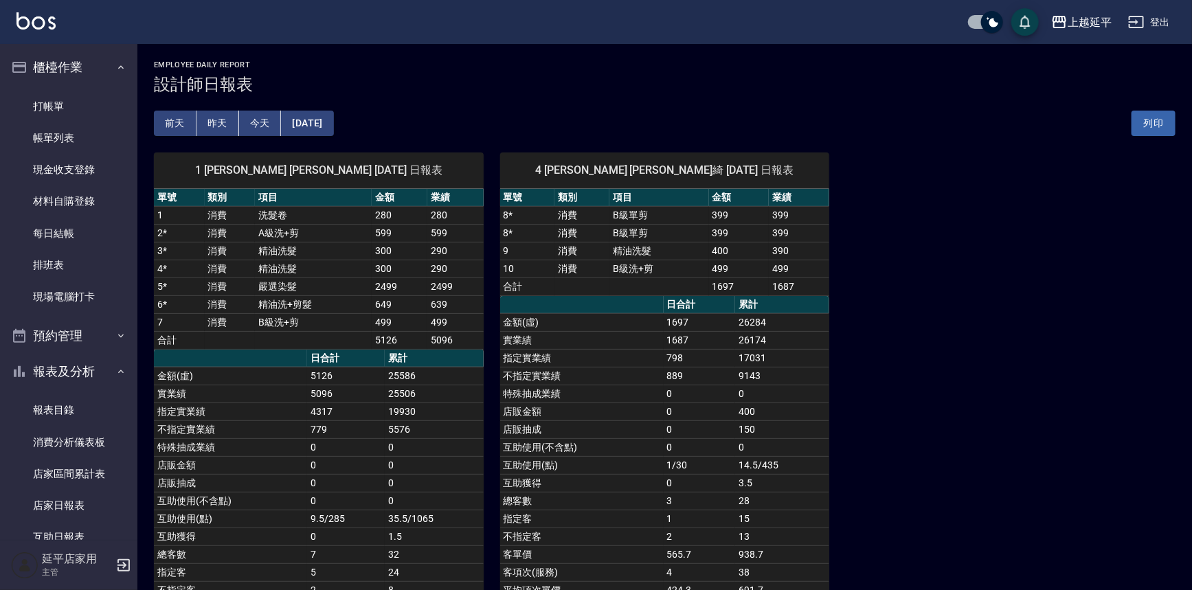
click at [459, 415] on td "19930" at bounding box center [434, 411] width 98 height 18
click at [407, 412] on td "19930" at bounding box center [434, 411] width 98 height 18
click at [61, 95] on link "打帳單" at bounding box center [68, 107] width 126 height 32
